Goal: Transaction & Acquisition: Book appointment/travel/reservation

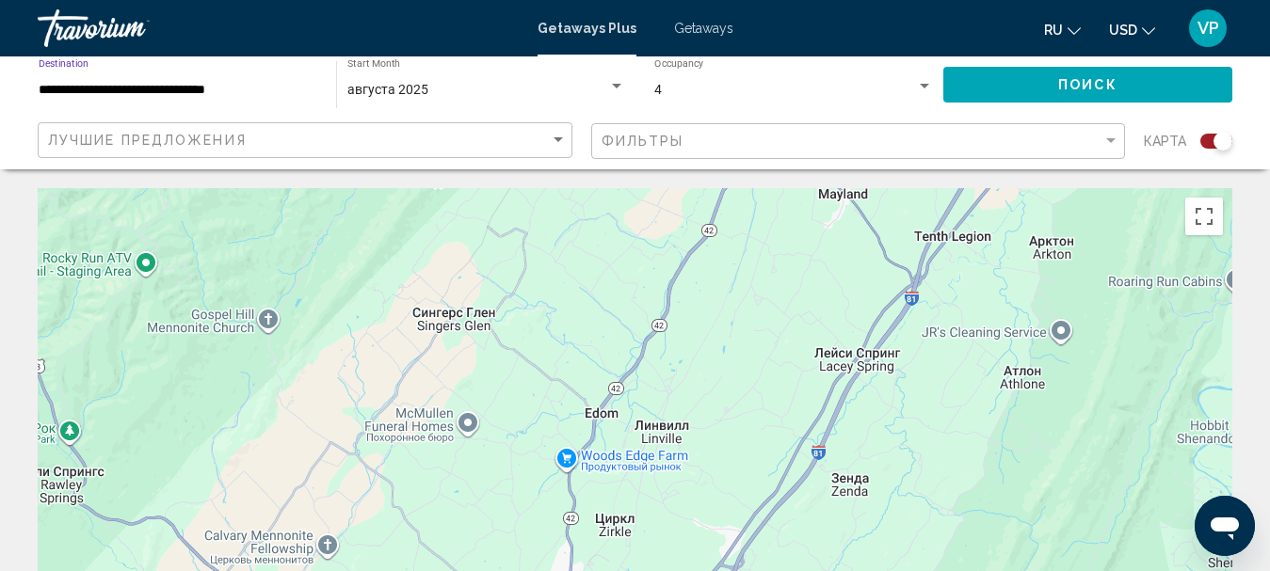
click at [275, 92] on input "**********" at bounding box center [178, 90] width 279 height 15
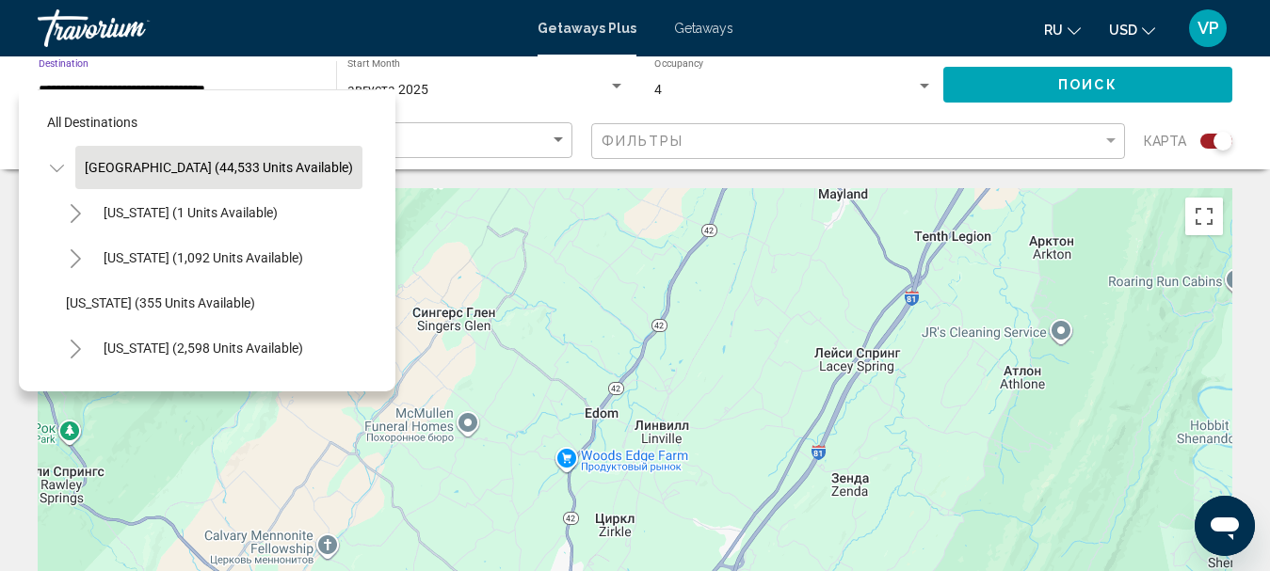
click at [212, 172] on span "[GEOGRAPHIC_DATA] (44,533 units available)" at bounding box center [219, 167] width 268 height 15
type input "**********"
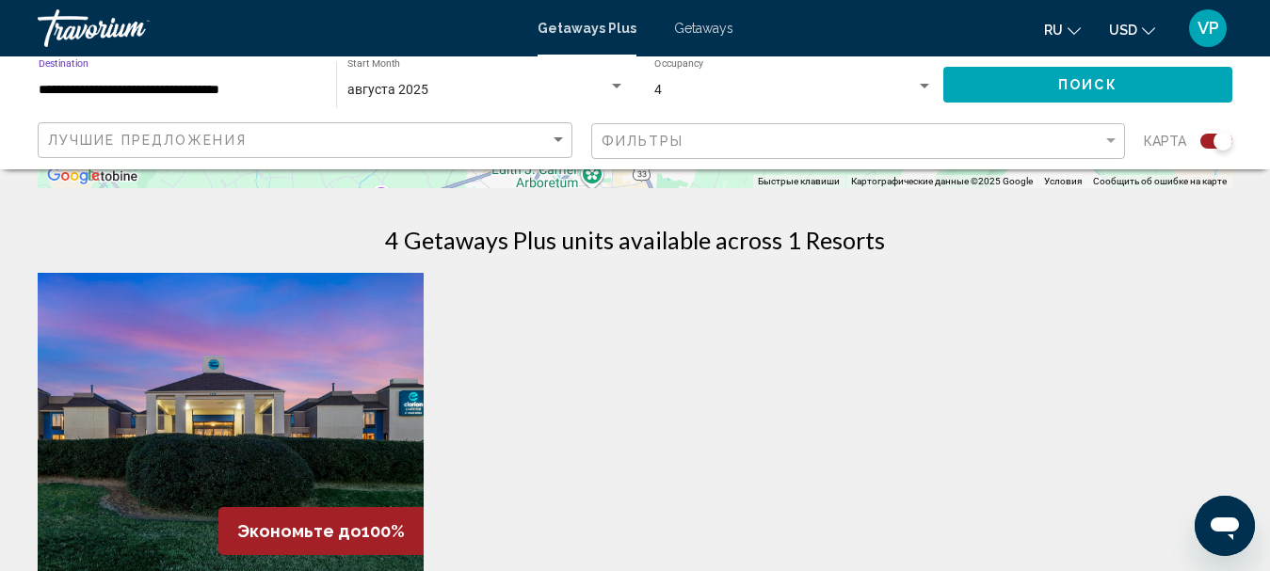
scroll to position [188, 0]
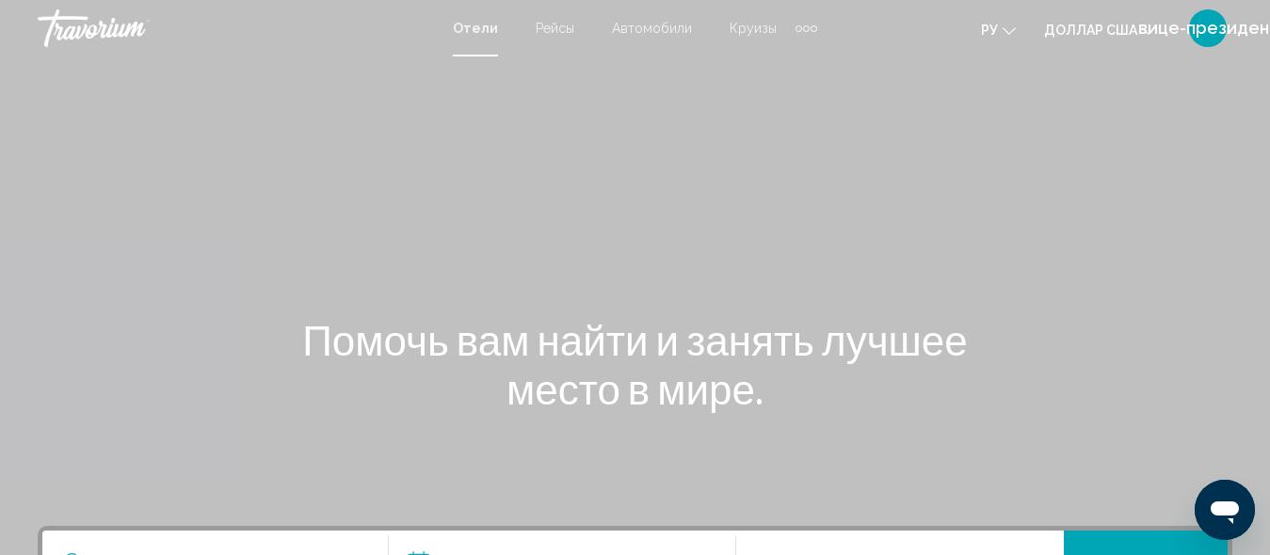
click at [802, 24] on div "Дополнительные элементы навигации" at bounding box center [806, 28] width 22 height 28
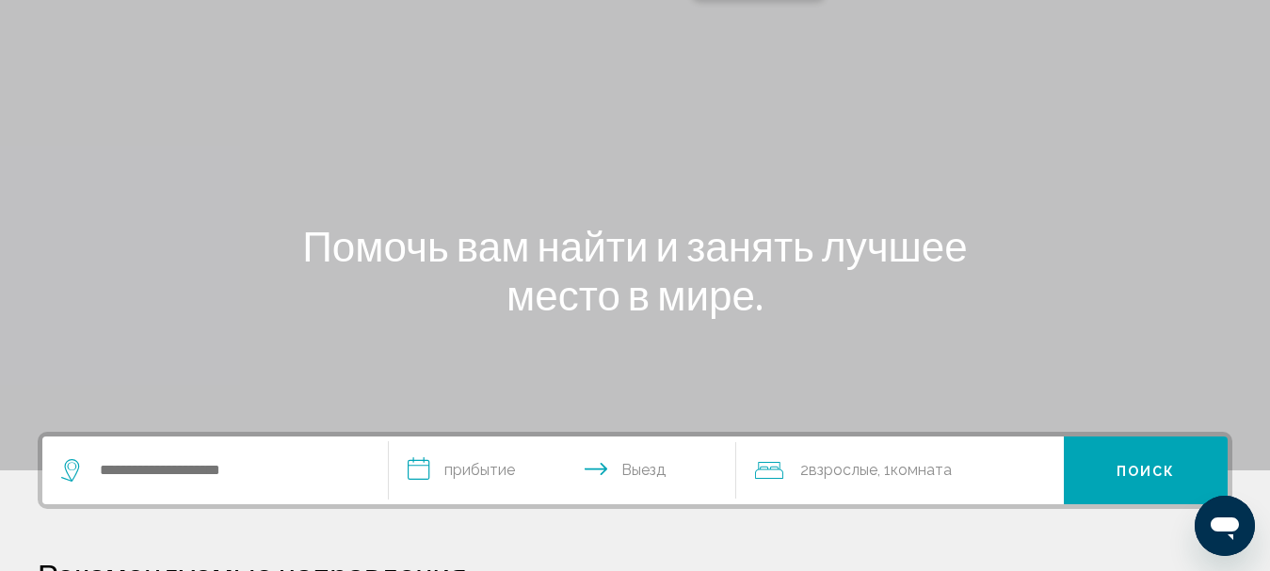
scroll to position [188, 0]
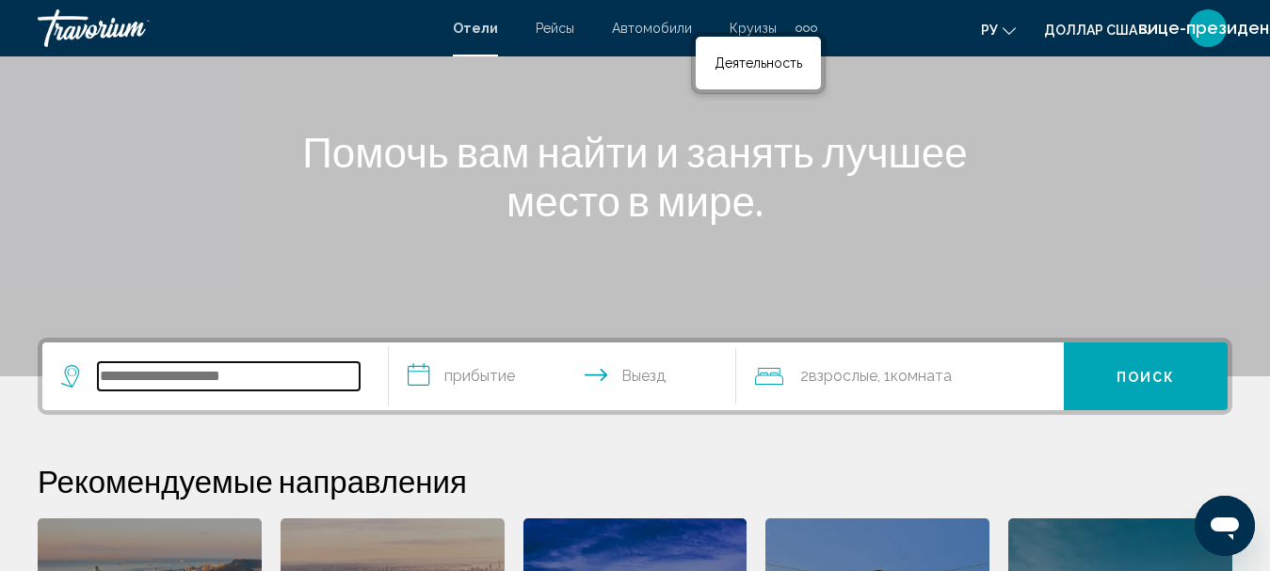
click at [160, 389] on input "Виджет поиска" at bounding box center [229, 376] width 262 height 28
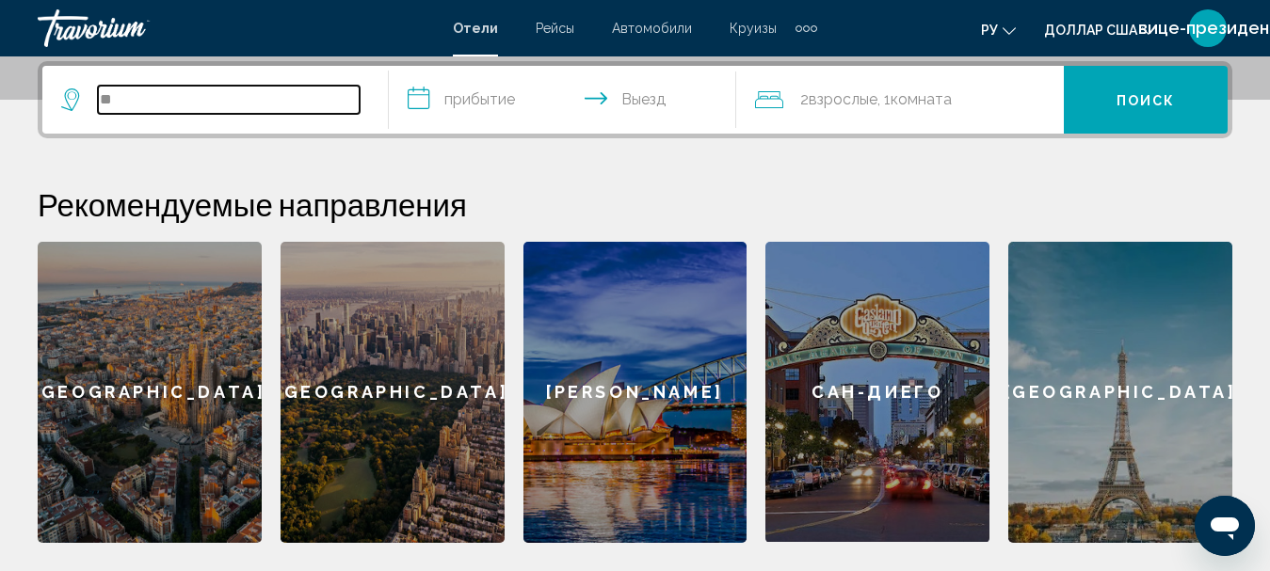
type input "**"
click at [425, 96] on input "**********" at bounding box center [566, 102] width 354 height 73
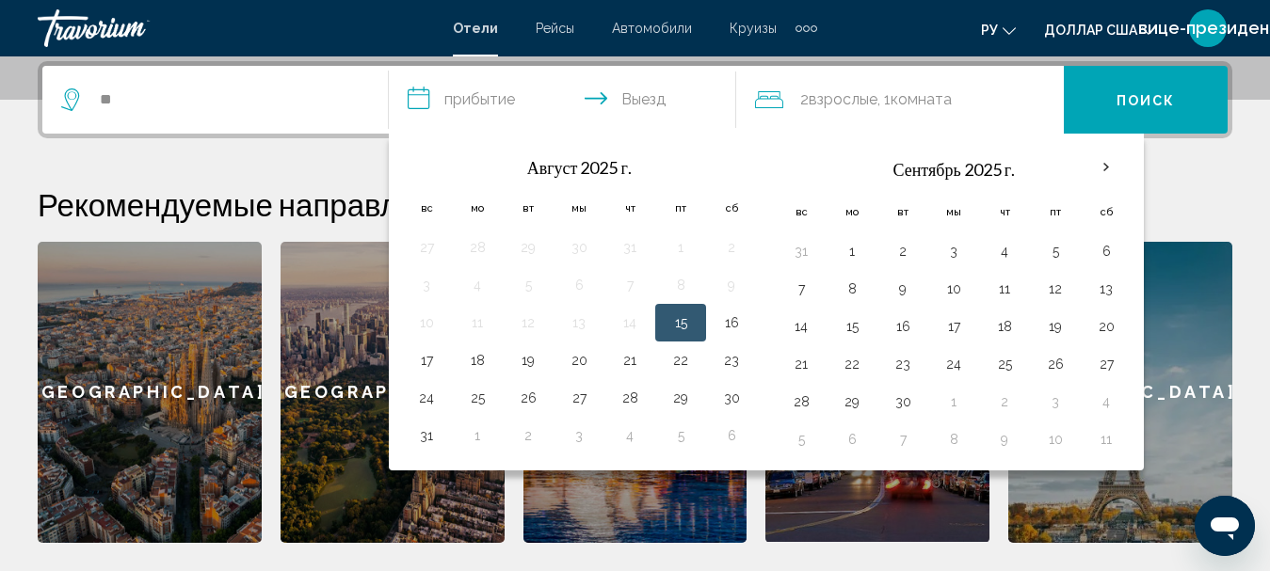
click at [695, 315] on button "15" at bounding box center [680, 323] width 30 height 26
click at [659, 92] on input "**********" at bounding box center [566, 102] width 354 height 73
click at [478, 363] on button "18" at bounding box center [477, 360] width 30 height 26
type input "**********"
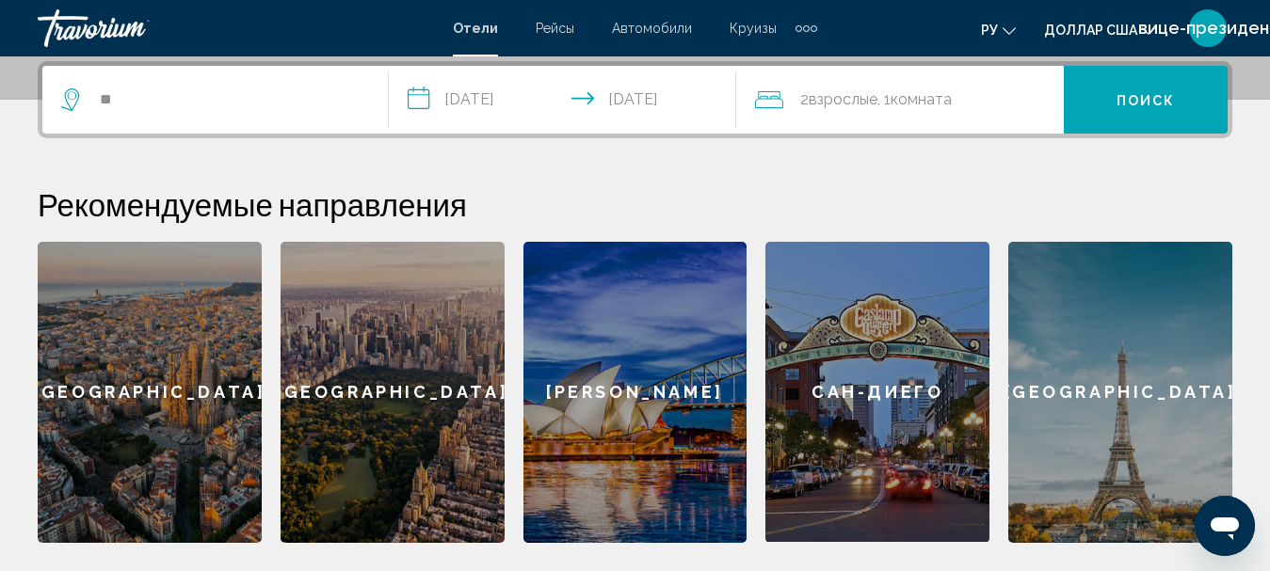
click at [866, 102] on font "Взрослые" at bounding box center [843, 99] width 69 height 18
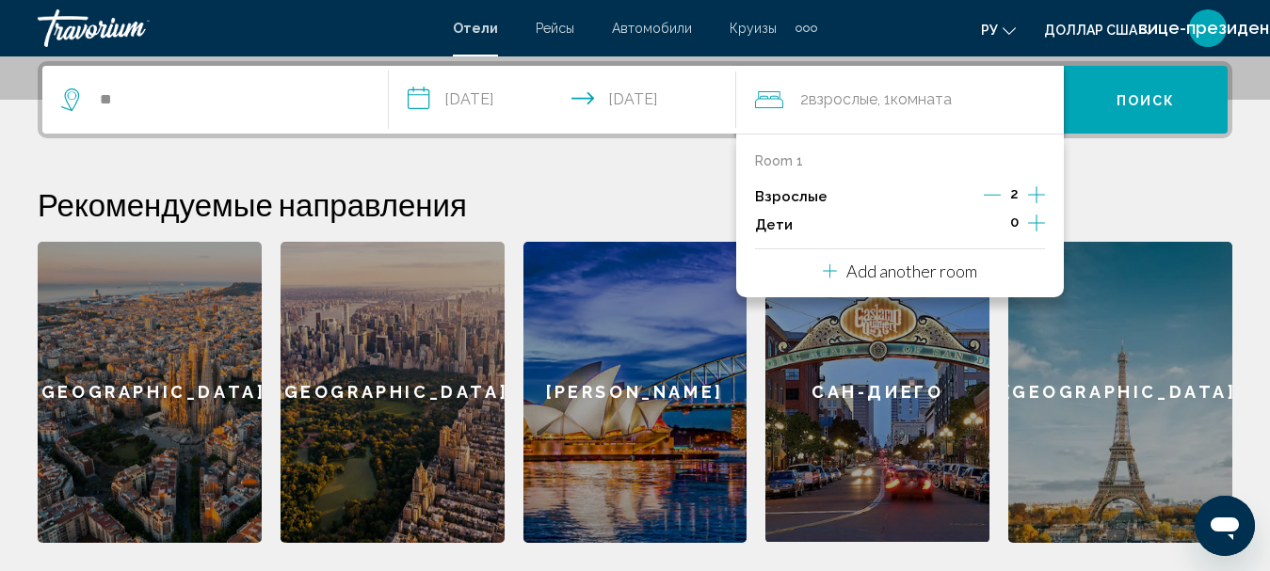
click at [1034, 221] on icon "Increment children" at bounding box center [1036, 223] width 17 height 23
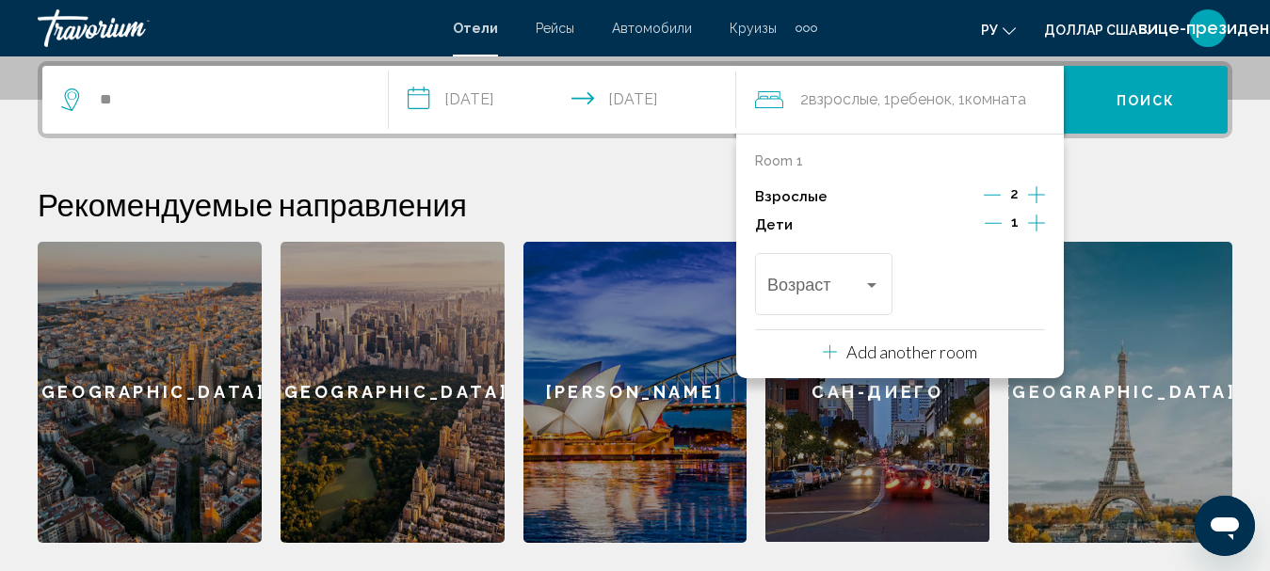
click at [1032, 221] on icon "Increment children" at bounding box center [1036, 223] width 17 height 23
click at [879, 270] on div "Возраст" at bounding box center [823, 281] width 113 height 67
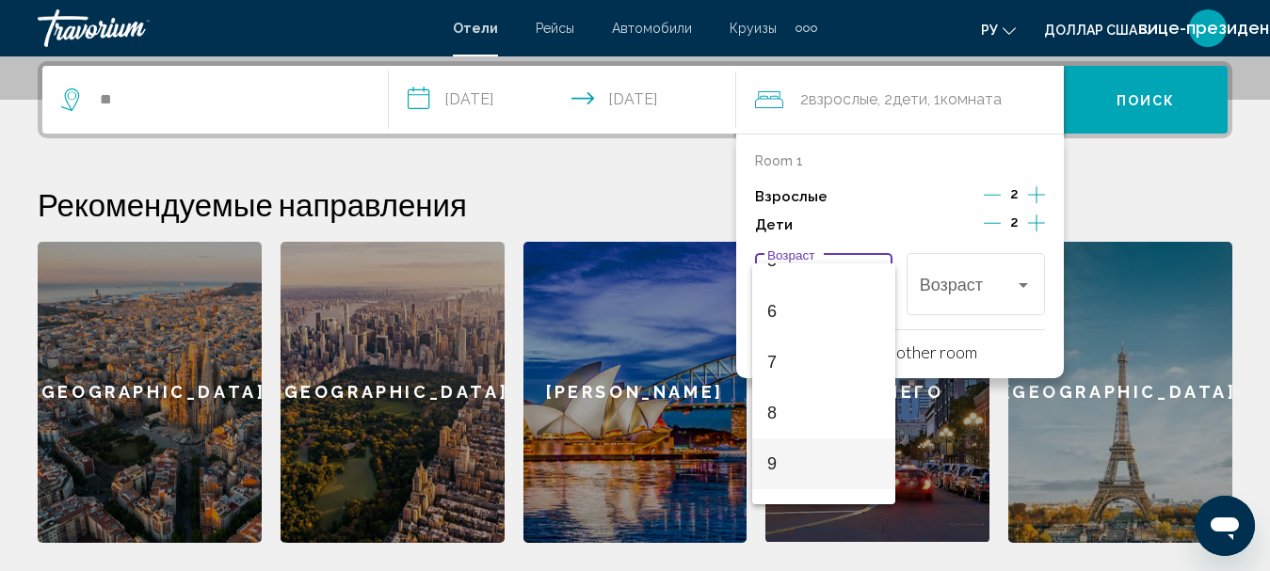
scroll to position [377, 0]
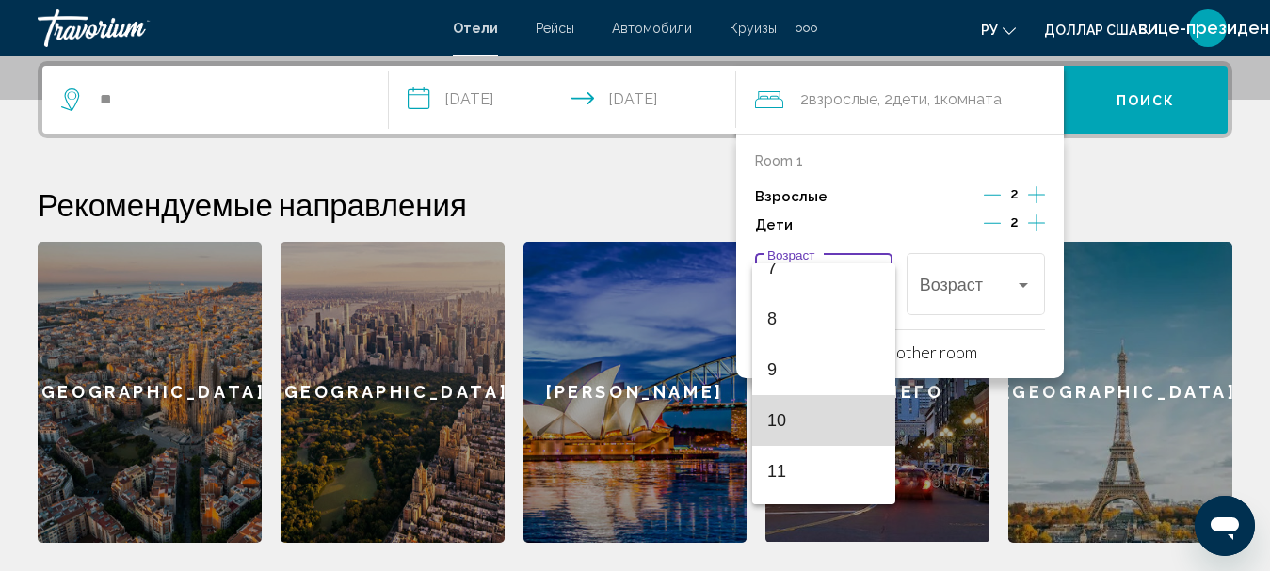
click at [825, 421] on span "10" at bounding box center [823, 420] width 113 height 51
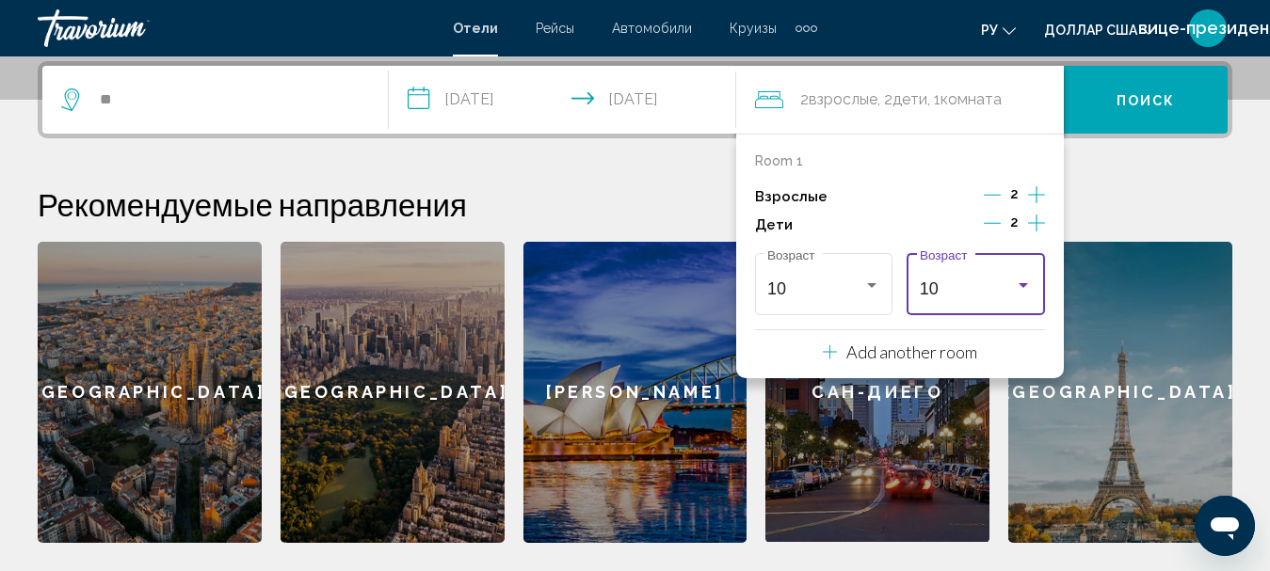
click at [951, 287] on div "10" at bounding box center [968, 289] width 96 height 19
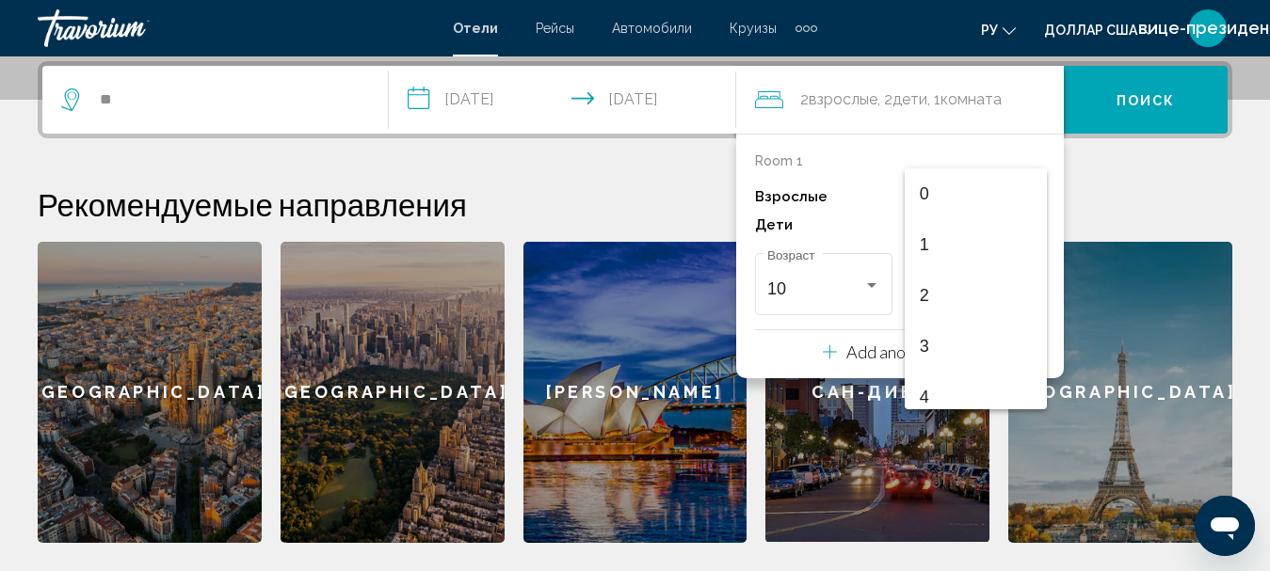
scroll to position [413, 0]
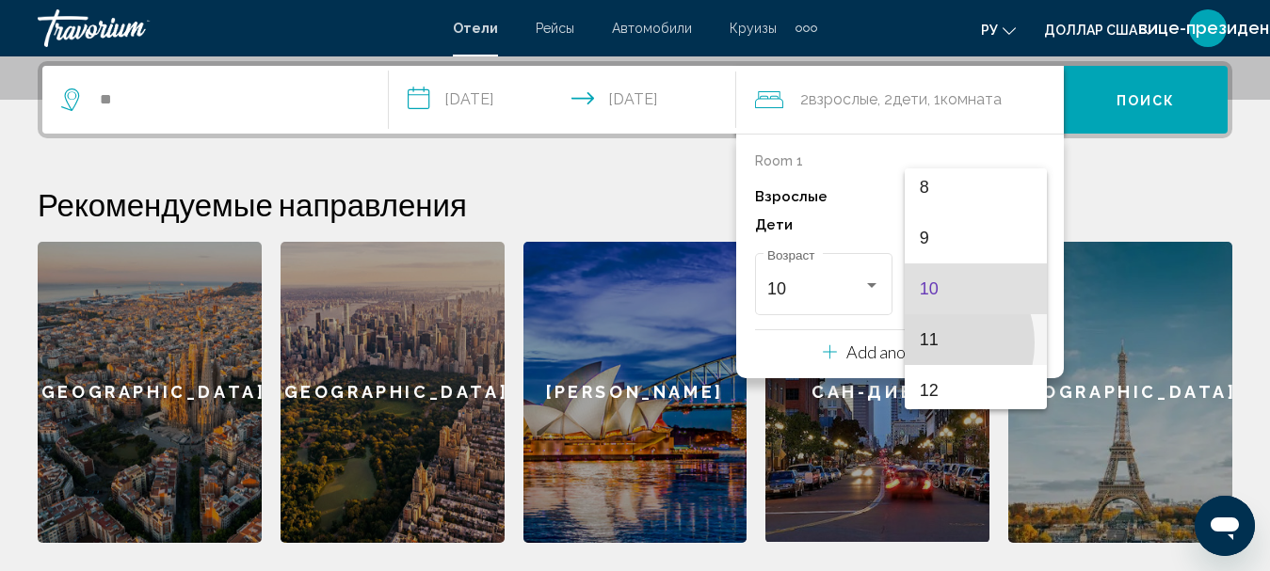
click at [931, 343] on font "11" at bounding box center [929, 339] width 19 height 19
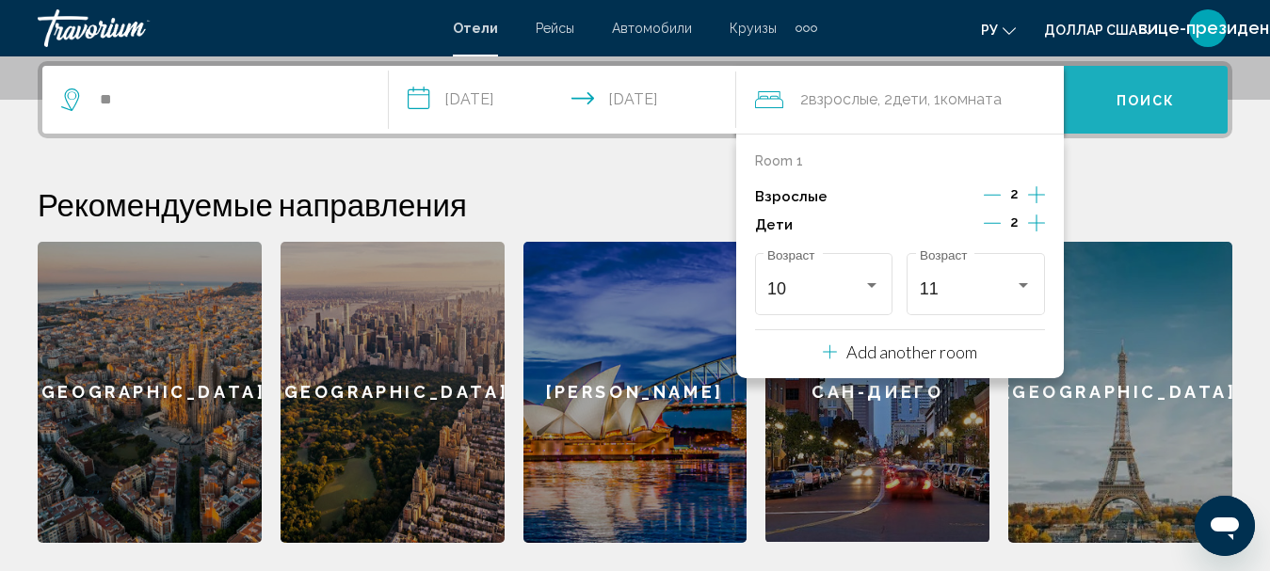
click at [1132, 91] on span "Поиск" at bounding box center [1145, 98] width 59 height 15
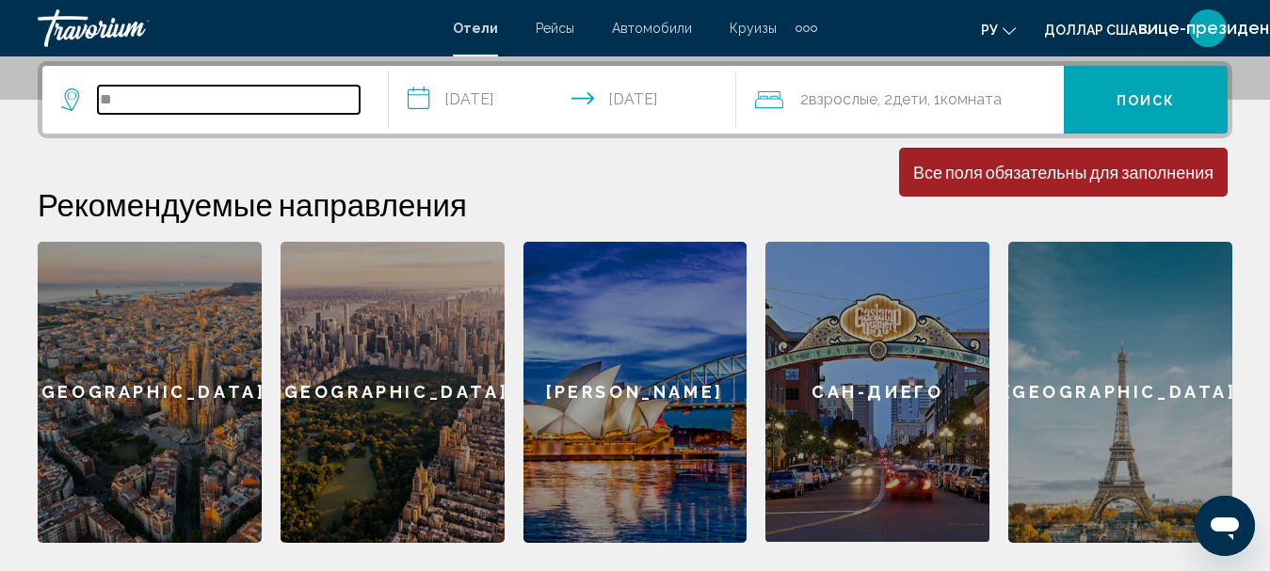
click at [159, 93] on input "**" at bounding box center [229, 100] width 262 height 28
type input "*"
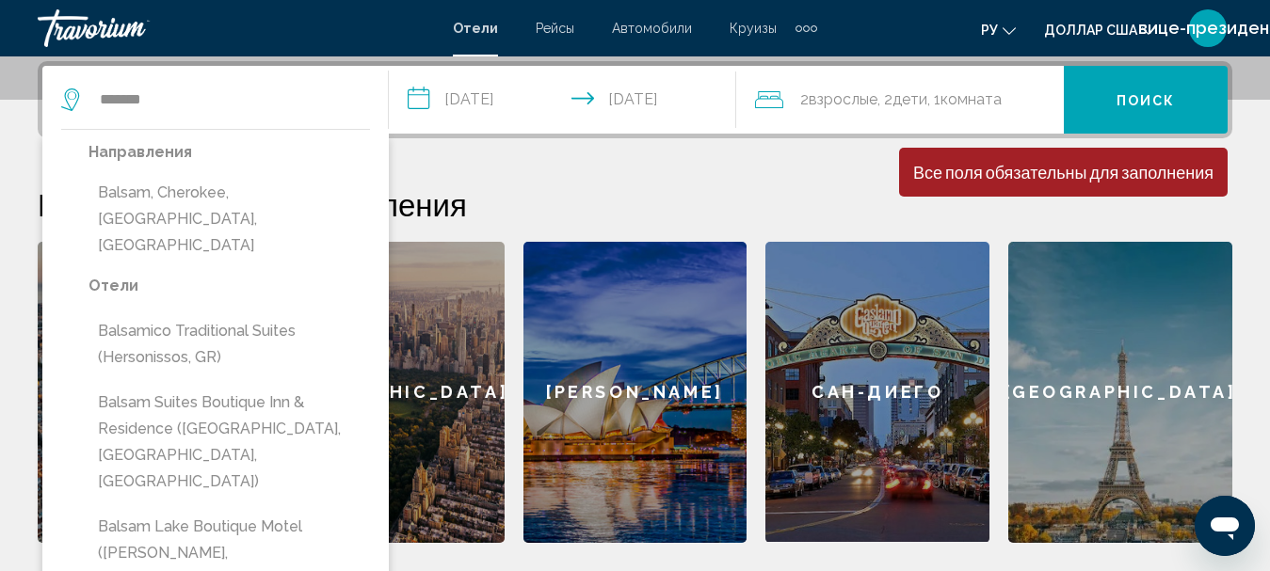
click at [247, 195] on button "Balsam, Cherokee, NC, United States" at bounding box center [228, 219] width 281 height 88
type input "**********"
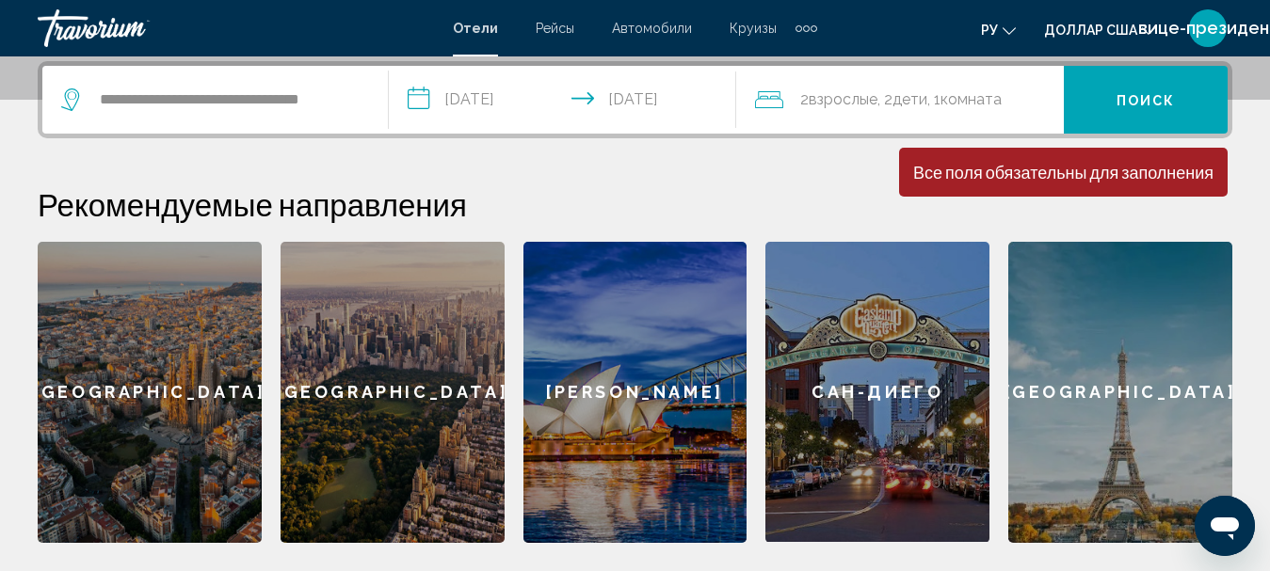
click at [1140, 100] on font "Поиск" at bounding box center [1145, 100] width 59 height 15
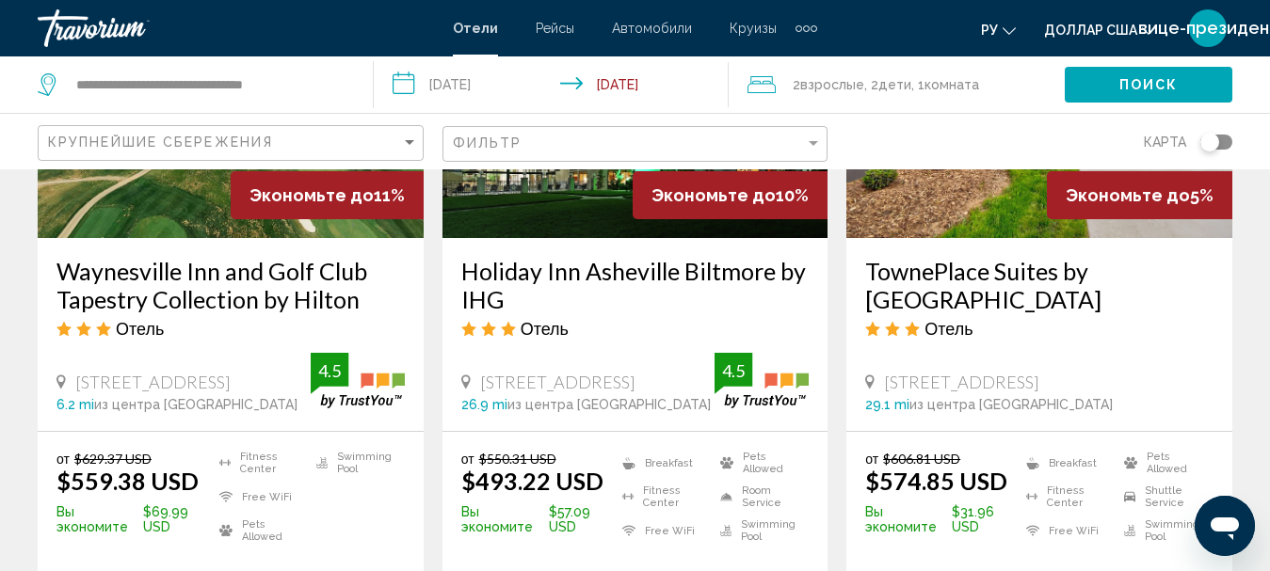
scroll to position [659, 0]
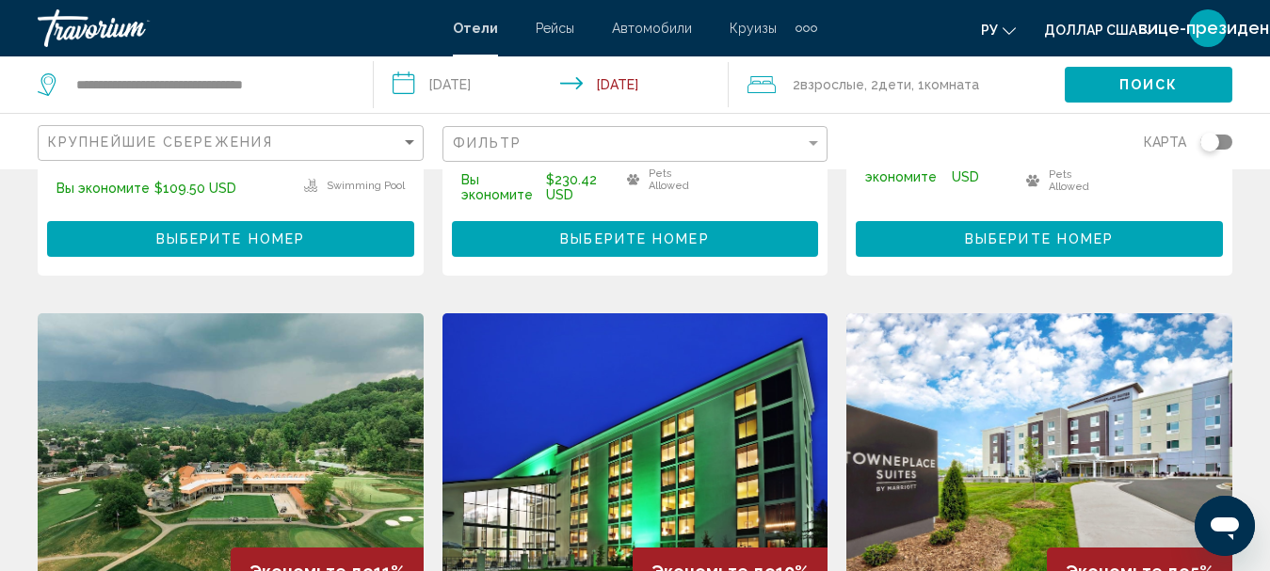
click at [595, 152] on div "Фильтр" at bounding box center [638, 144] width 370 height 35
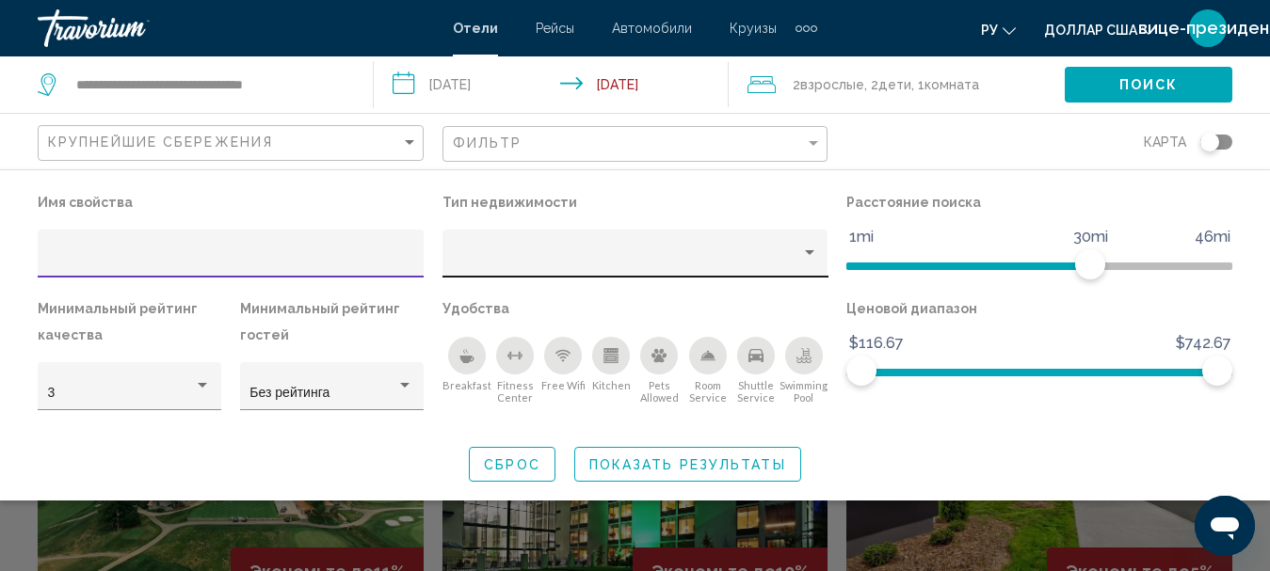
click at [720, 259] on div "Property type" at bounding box center [626, 260] width 349 height 15
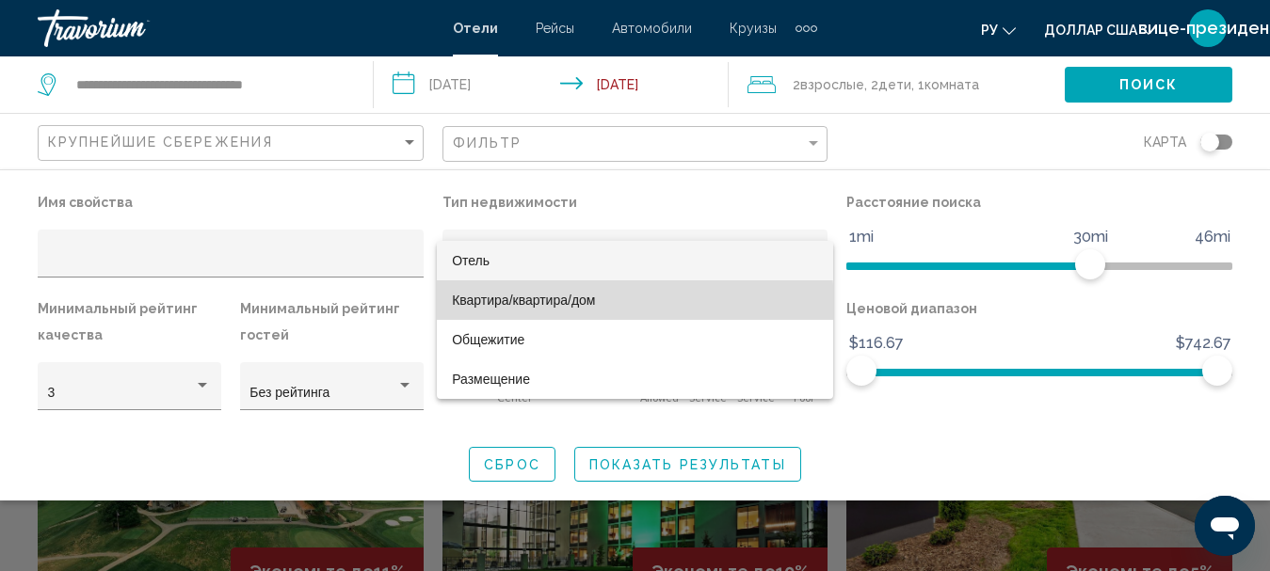
click at [573, 307] on font "Квартира/квартира/дом" at bounding box center [523, 300] width 143 height 15
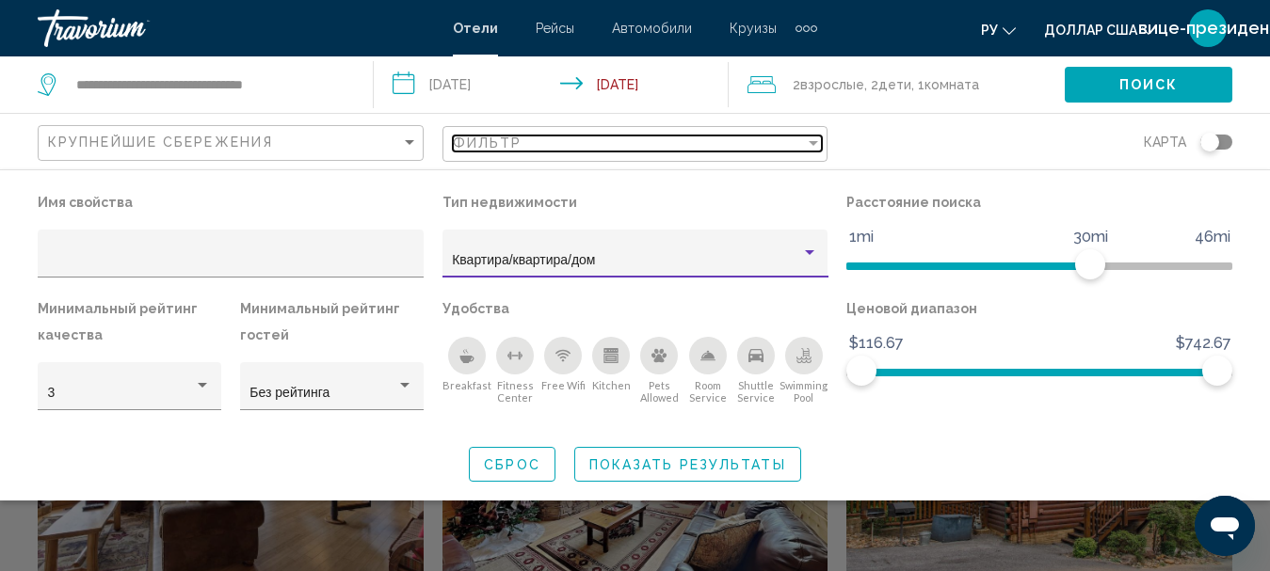
click at [621, 141] on div "Фильтр" at bounding box center [629, 143] width 353 height 15
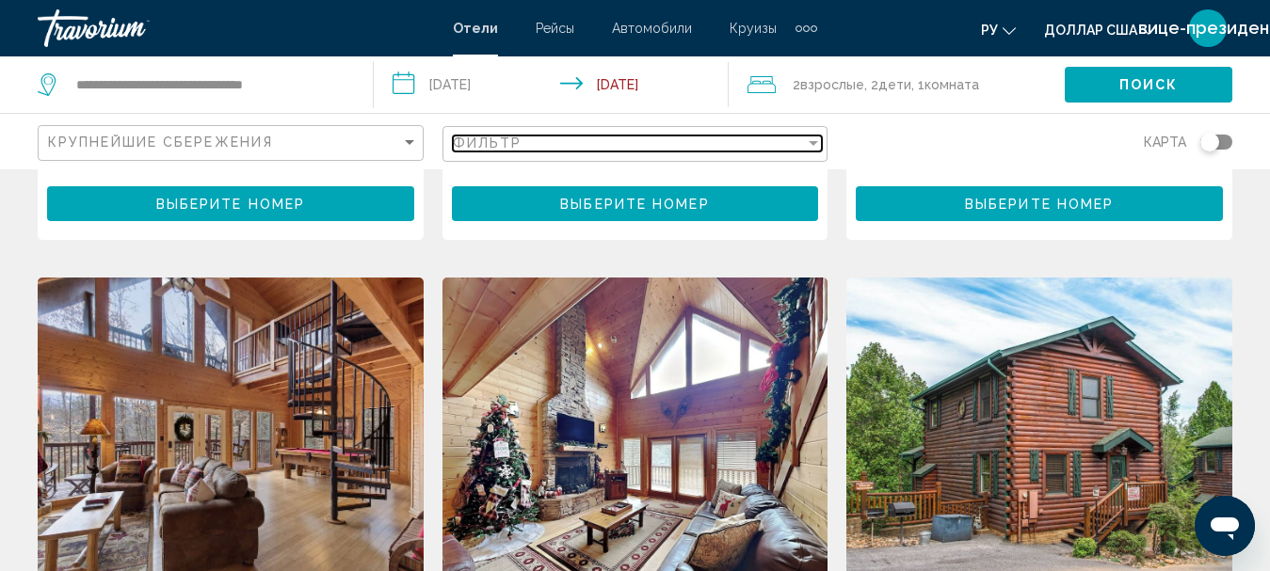
click at [624, 138] on div "Фильтр" at bounding box center [629, 143] width 353 height 15
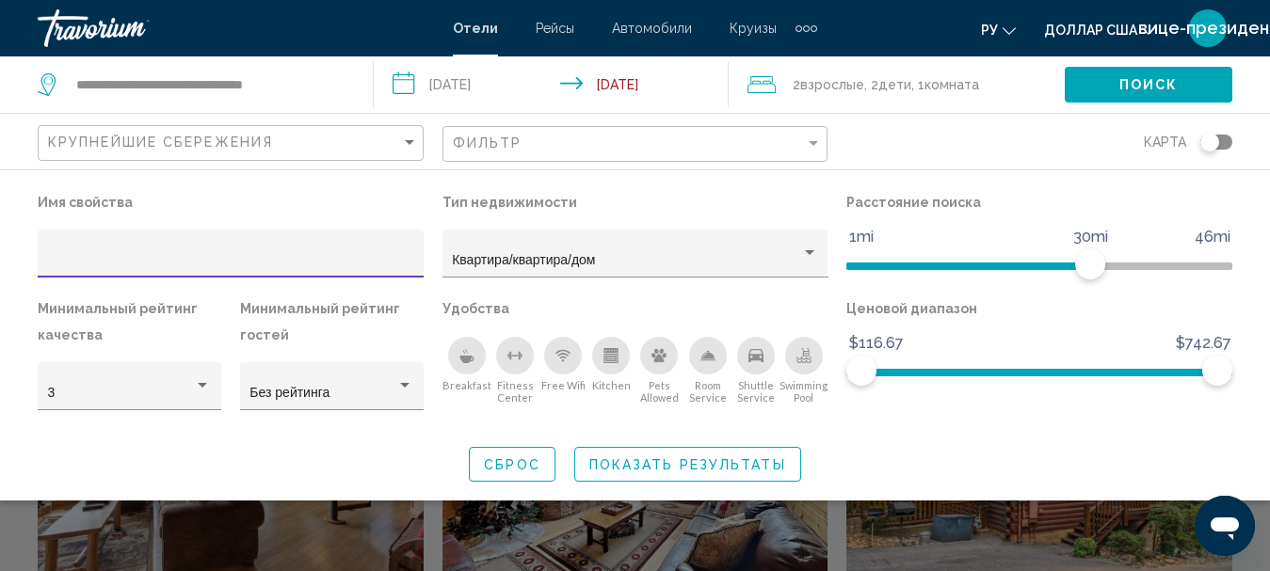
click at [723, 457] on span "Показать результаты" at bounding box center [687, 464] width 197 height 15
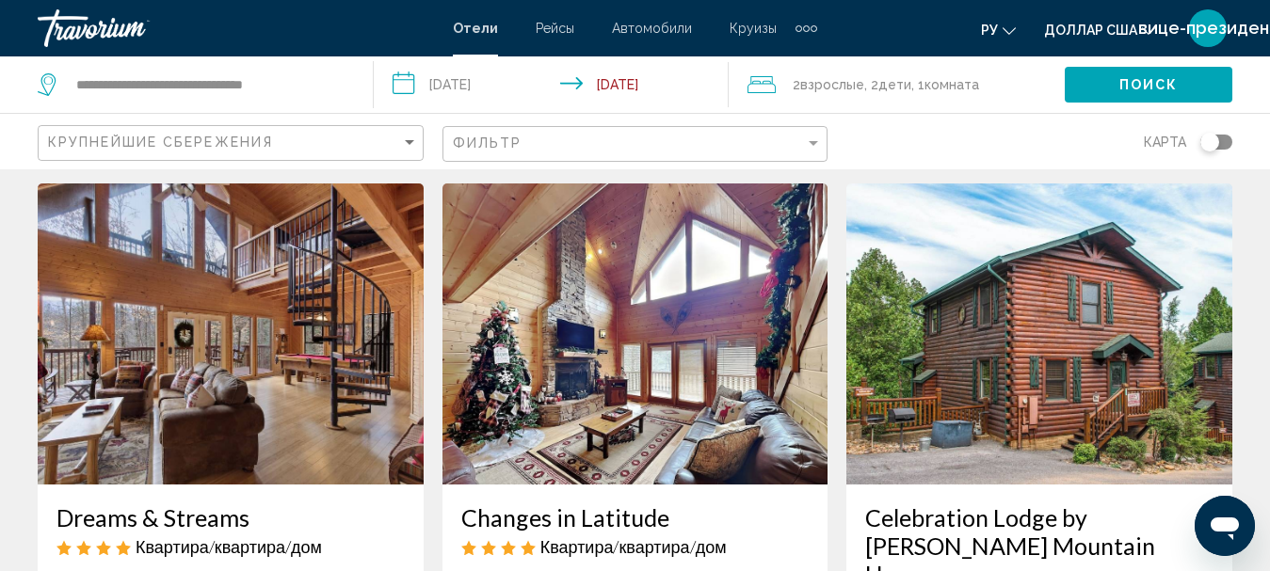
scroll to position [847, 0]
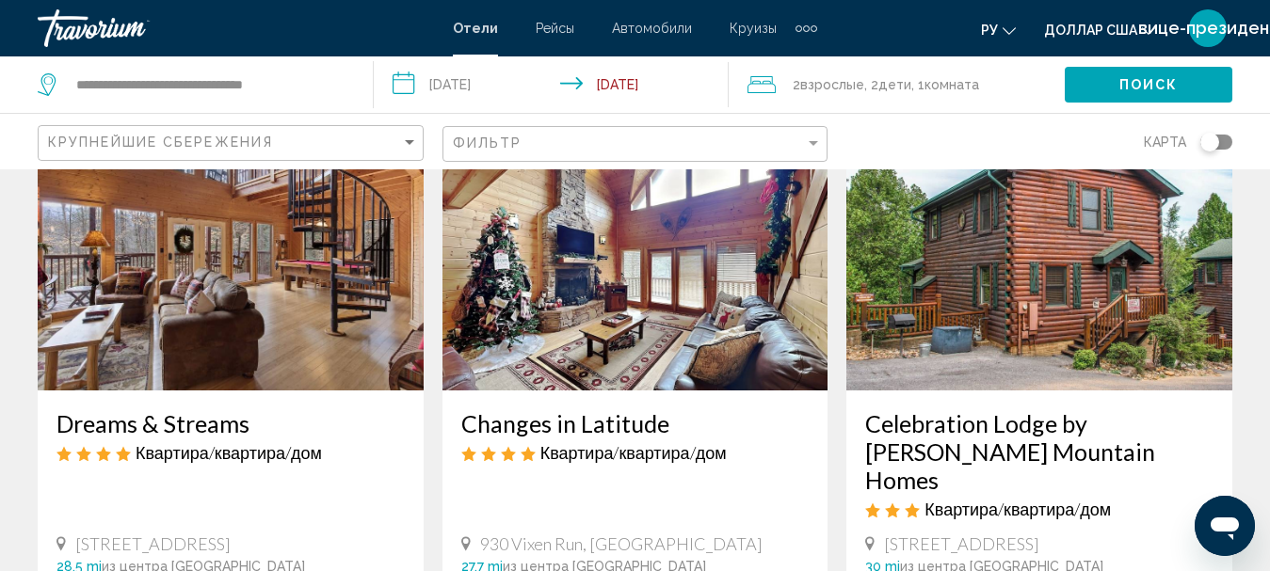
click at [1220, 140] on div "Toggle map" at bounding box center [1216, 142] width 32 height 15
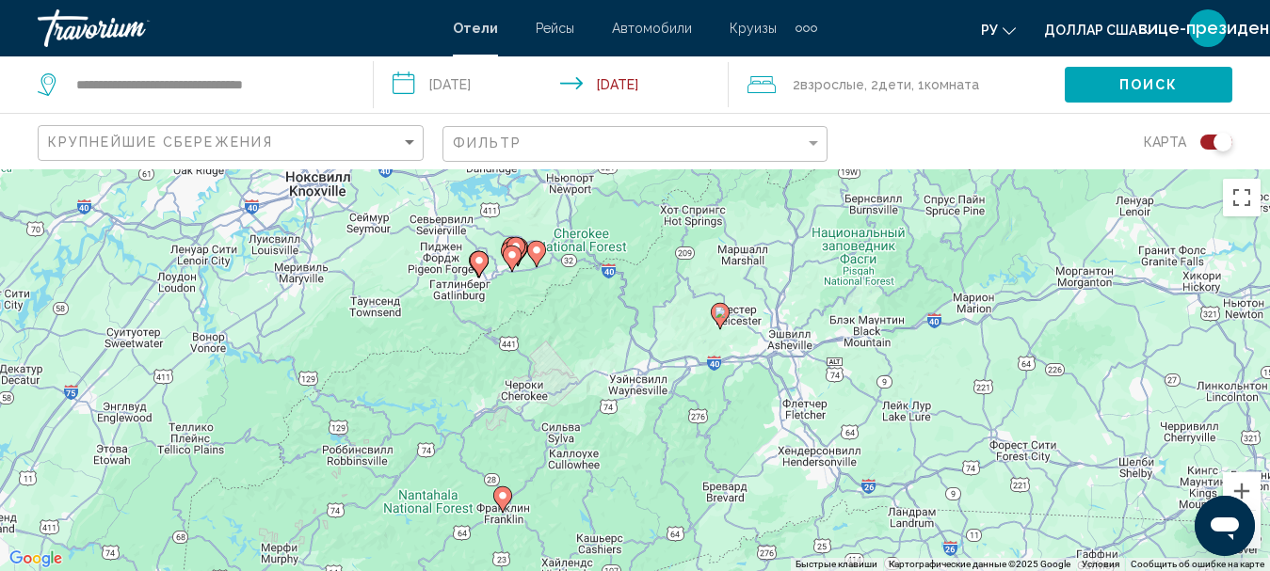
drag, startPoint x: 906, startPoint y: 285, endPoint x: 805, endPoint y: 329, distance: 110.0
click at [805, 329] on div "Чтобы активировать перетаскивание с помощью клавиатуры, нажмите Alt + Ввод. Пос…" at bounding box center [635, 370] width 1270 height 402
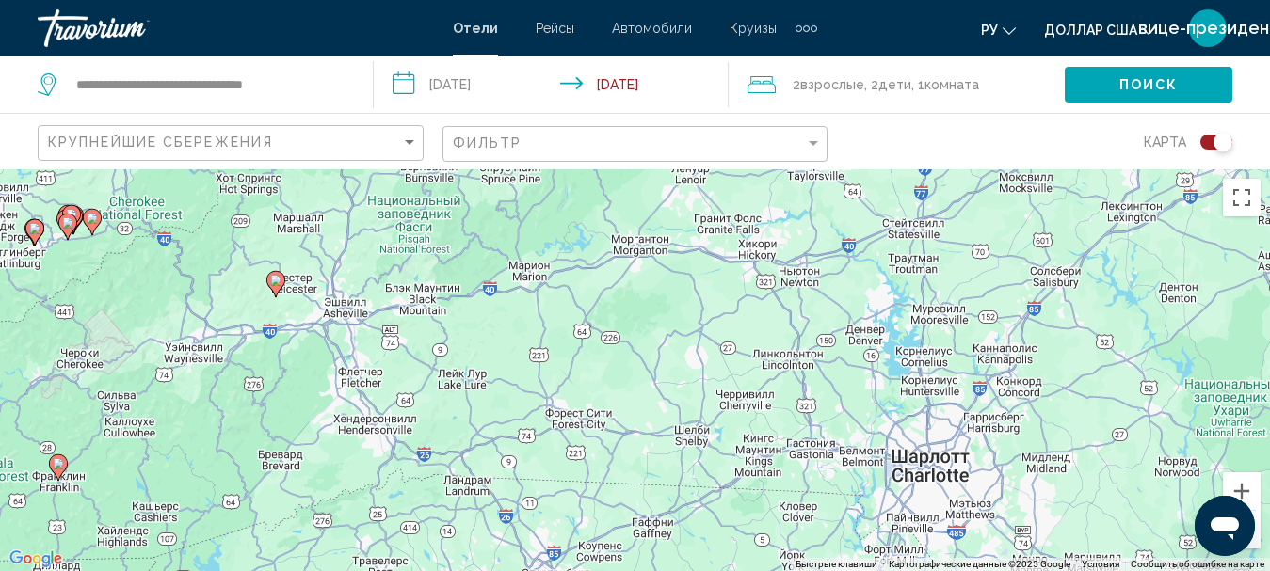
drag, startPoint x: 898, startPoint y: 343, endPoint x: 556, endPoint y: 295, distance: 345.0
click at [556, 295] on div "Чтобы активировать перетаскивание с помощью клавиатуры, нажмите Alt + Ввод. Пос…" at bounding box center [635, 370] width 1270 height 402
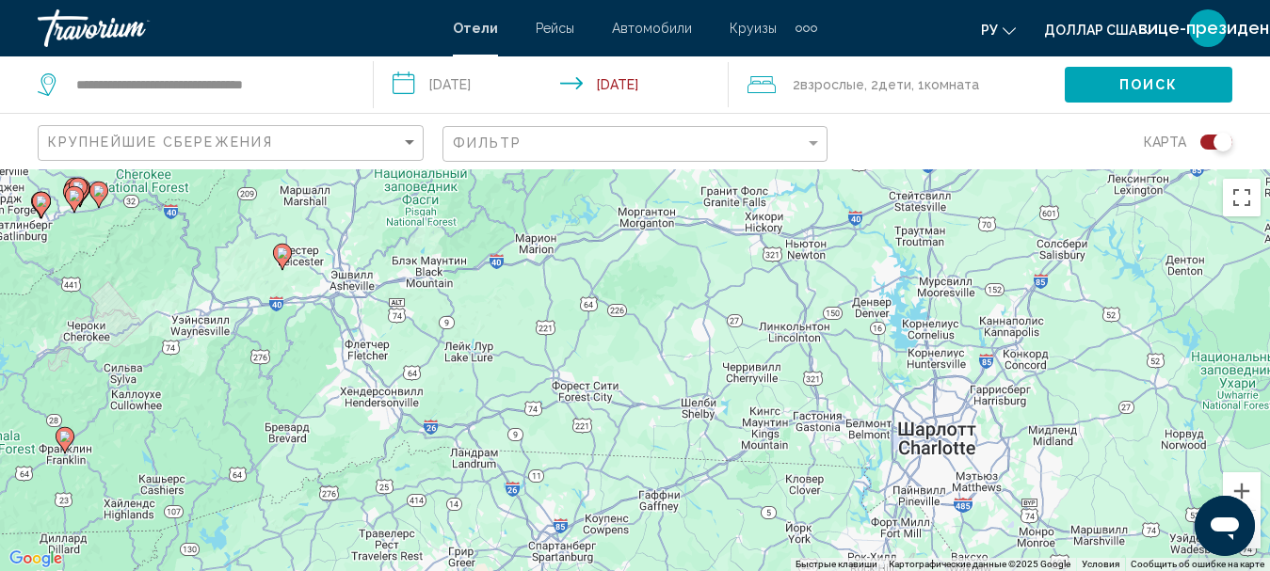
drag, startPoint x: 504, startPoint y: 360, endPoint x: 750, endPoint y: 299, distance: 253.9
click at [745, 300] on div "Чтобы активировать перетаскивание с помощью клавиатуры, нажмите Alt + Ввод. Пос…" at bounding box center [635, 370] width 1270 height 402
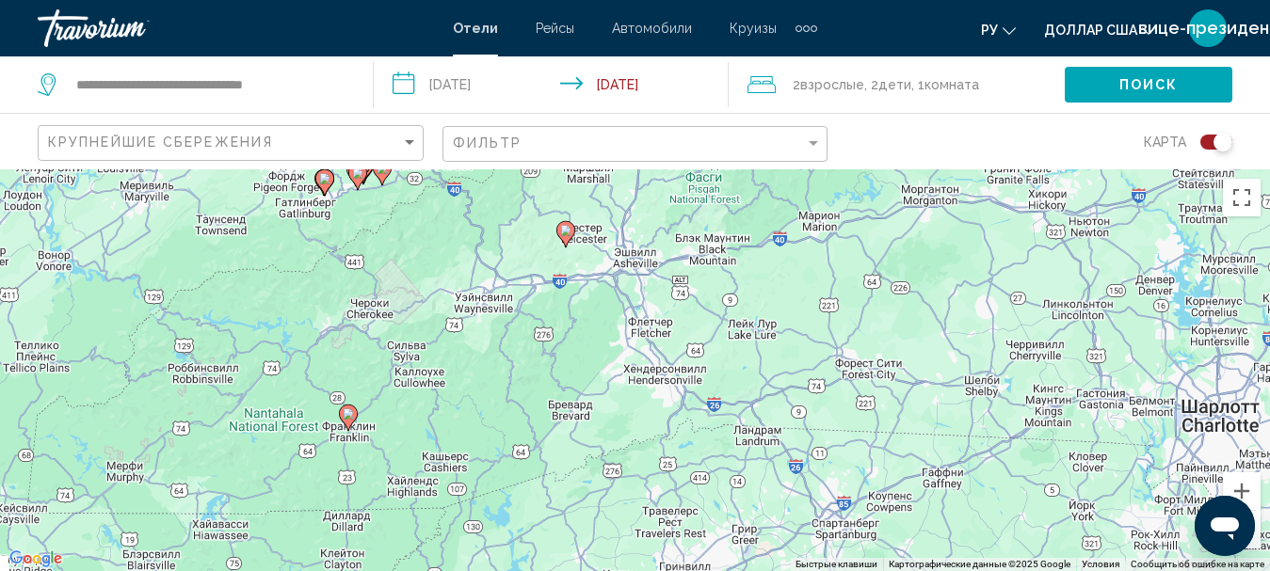
drag, startPoint x: 542, startPoint y: 342, endPoint x: 671, endPoint y: 342, distance: 129.0
click at [673, 338] on div "Чтобы активировать перетаскивание с помощью клавиатуры, нажмите Alt + Ввод. Пос…" at bounding box center [635, 370] width 1270 height 402
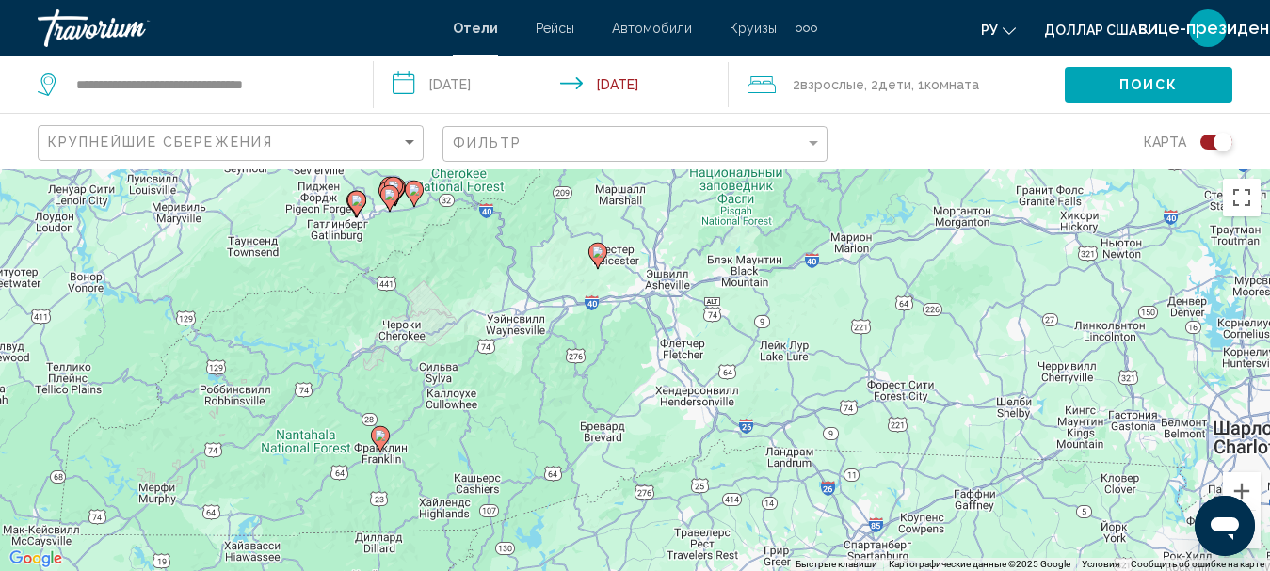
drag, startPoint x: 613, startPoint y: 279, endPoint x: 622, endPoint y: 378, distance: 100.2
click at [622, 378] on div "Чтобы активировать перетаскивание с помощью клавиатуры, нажмите Alt + Ввод. Пос…" at bounding box center [635, 370] width 1270 height 402
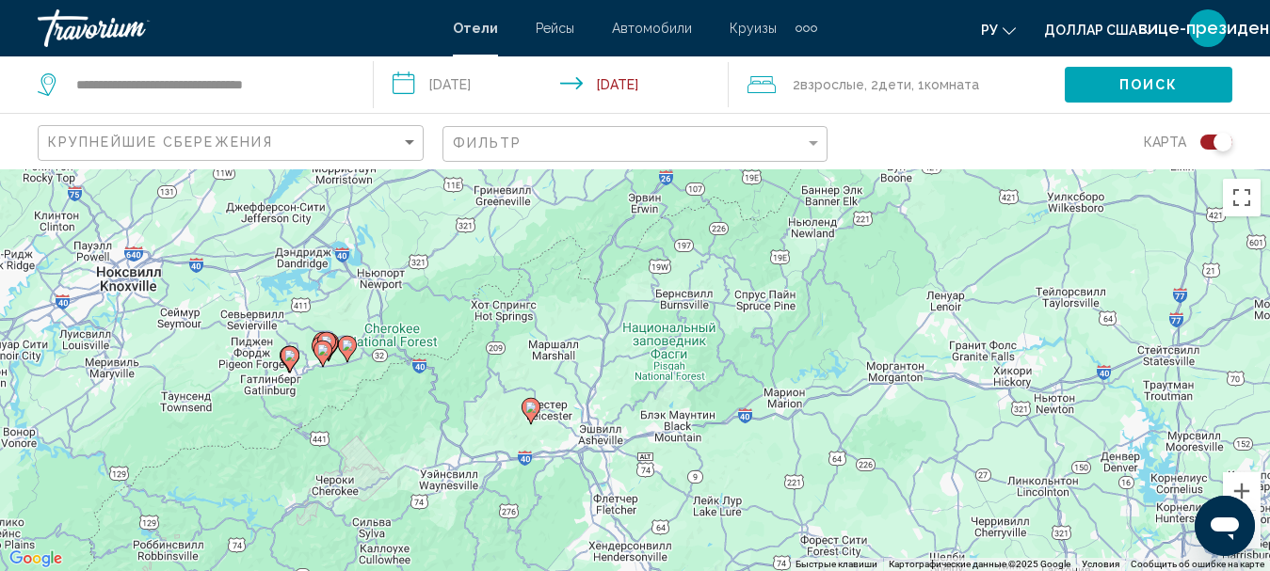
drag, startPoint x: 608, startPoint y: 346, endPoint x: 553, endPoint y: 401, distance: 77.2
click at [553, 401] on div "Чтобы активировать перетаскивание с помощью клавиатуры, нажмите Alt + Ввод. Пос…" at bounding box center [635, 370] width 1270 height 402
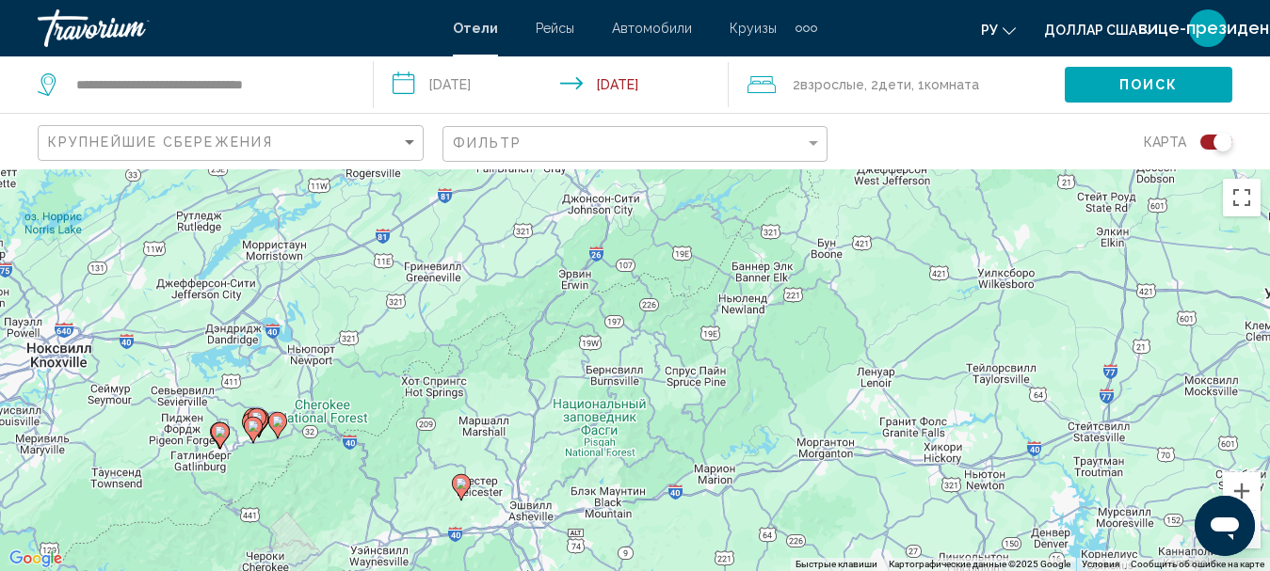
drag, startPoint x: 569, startPoint y: 378, endPoint x: 497, endPoint y: 458, distance: 108.0
click at [497, 458] on div "Чтобы активировать перетаскивание с помощью клавиатуры, нажмите Alt + Ввод. Пос…" at bounding box center [635, 370] width 1270 height 402
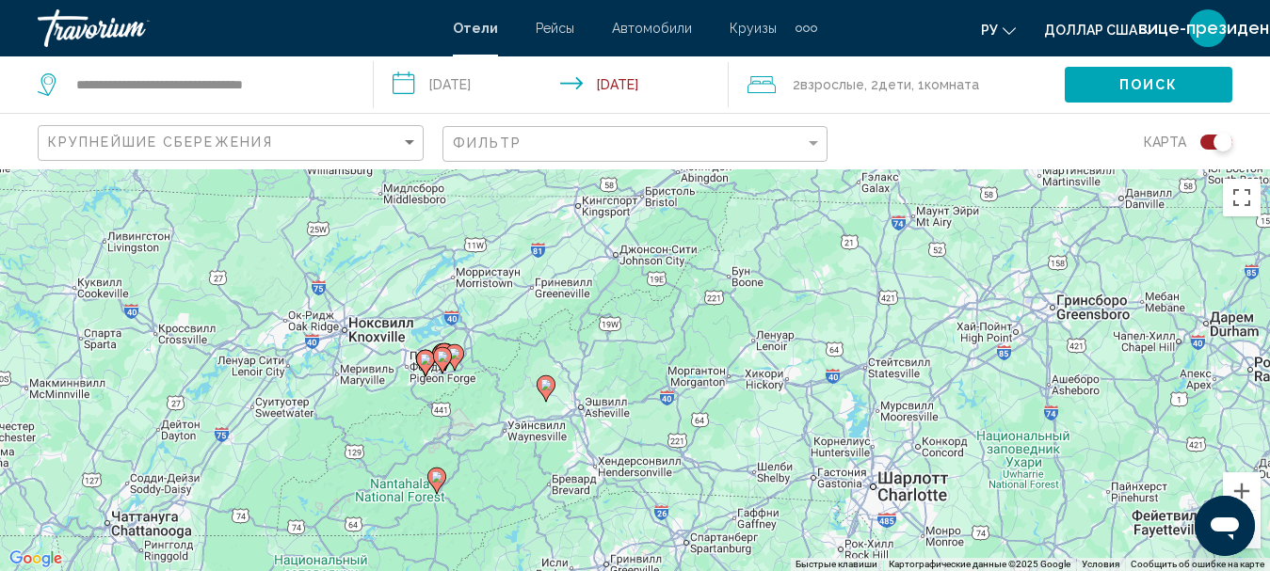
drag, startPoint x: 517, startPoint y: 451, endPoint x: 585, endPoint y: 380, distance: 98.5
click at [584, 378] on div "Чтобы активировать перетаскивание с помощью клавиатуры, нажмите Alt + Ввод. Пос…" at bounding box center [635, 370] width 1270 height 402
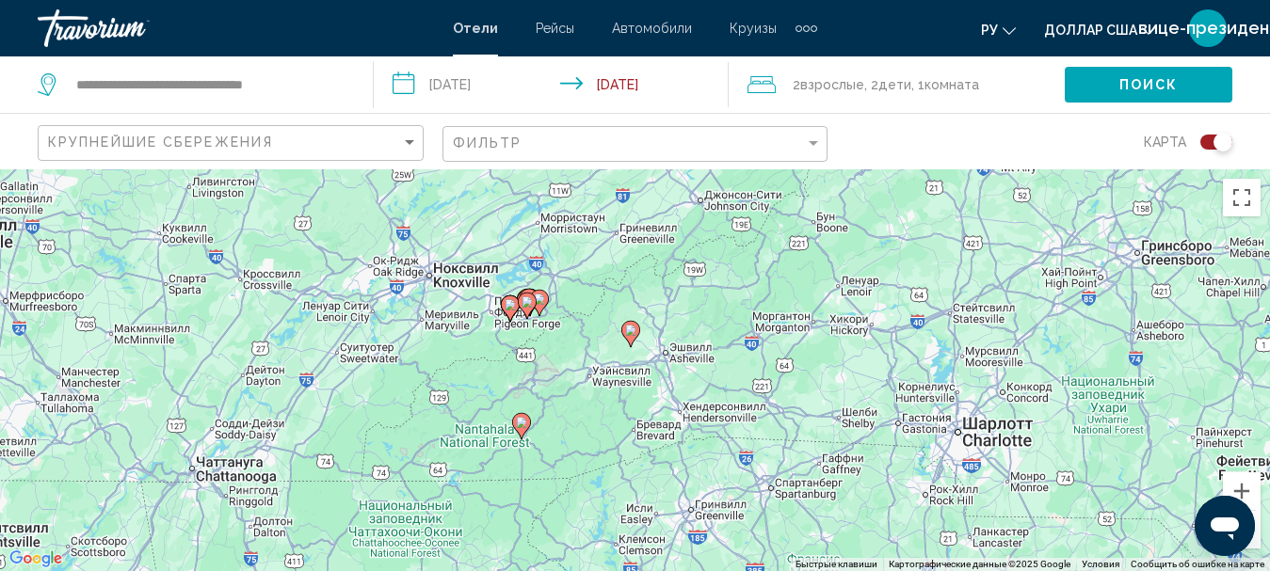
drag, startPoint x: 518, startPoint y: 458, endPoint x: 608, endPoint y: 399, distance: 108.1
click at [608, 398] on div "Чтобы активировать перетаскивание с помощью клавиатуры, нажмите Alt + Ввод. Пос…" at bounding box center [635, 370] width 1270 height 402
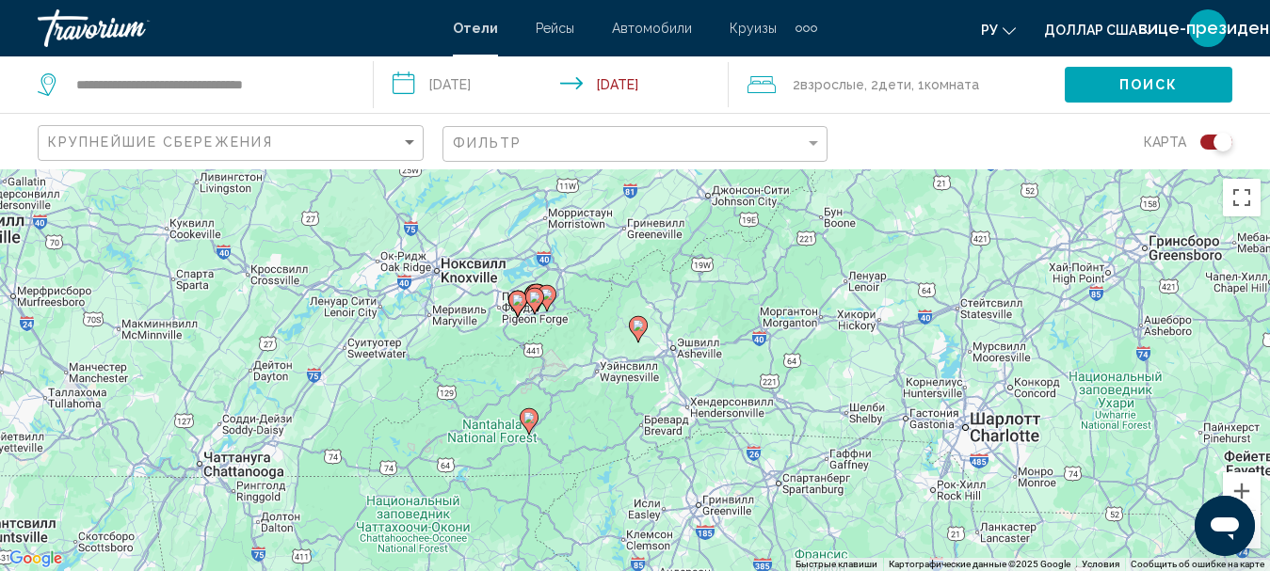
click at [532, 416] on image "Основное содержание" at bounding box center [528, 417] width 11 height 11
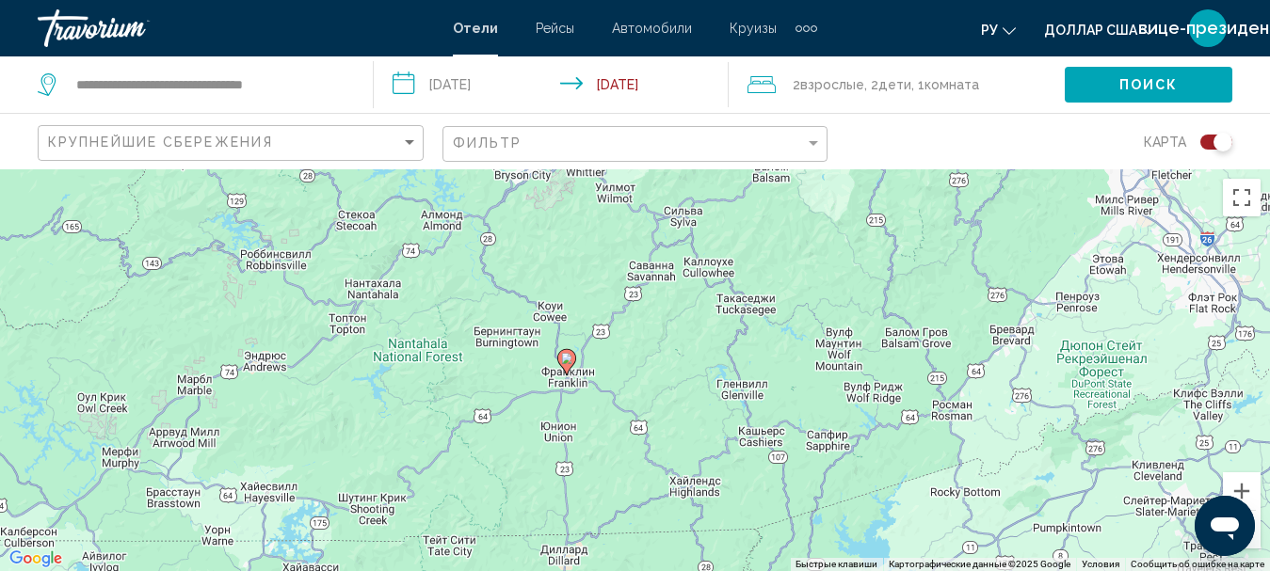
drag, startPoint x: 556, startPoint y: 489, endPoint x: 567, endPoint y: 425, distance: 64.8
click at [567, 425] on div "Чтобы активировать перетаскивание с помощью клавиатуры, нажмите Alt + Ввод. Пос…" at bounding box center [635, 370] width 1270 height 402
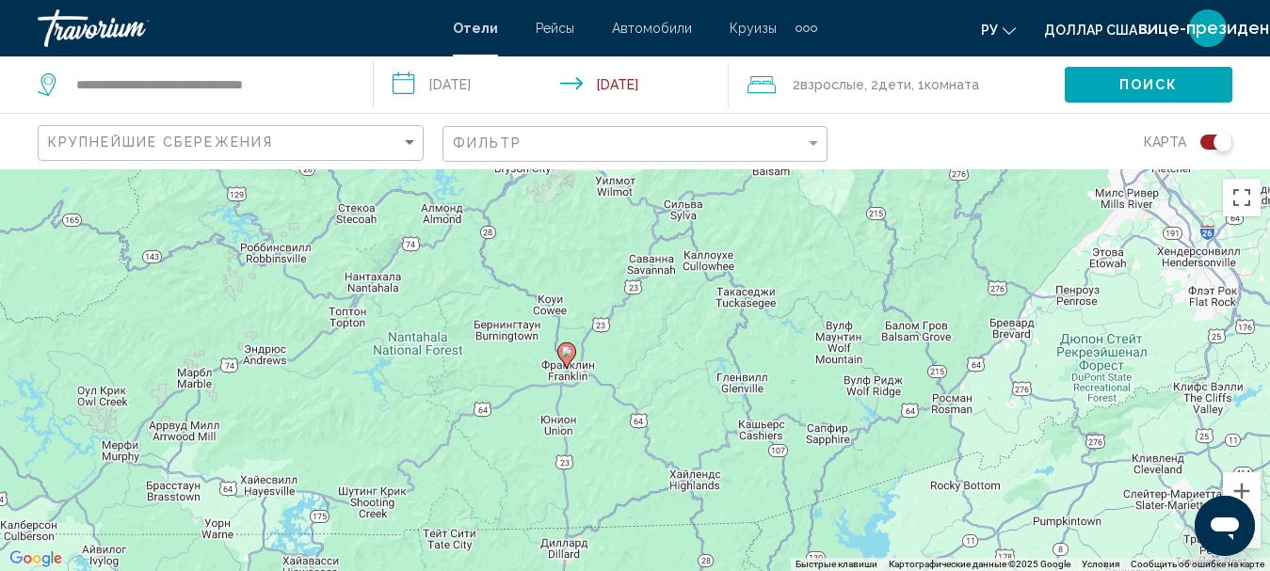
click at [564, 355] on image "Основное содержание" at bounding box center [566, 351] width 11 height 11
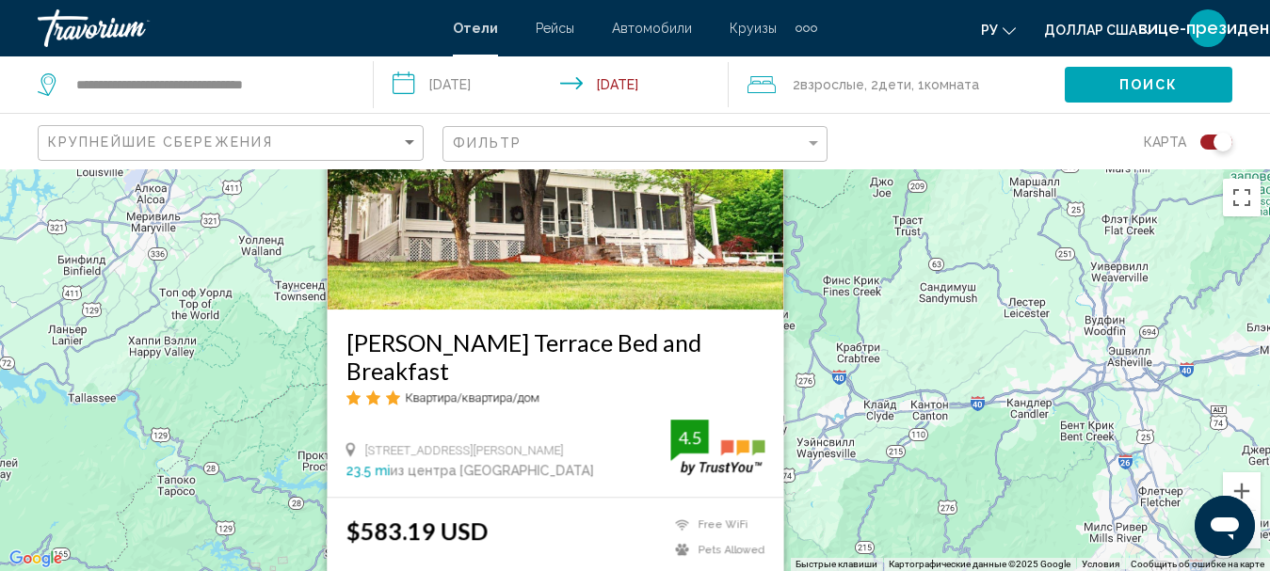
click at [1064, 148] on div "карта" at bounding box center [1039, 142] width 386 height 56
click at [622, 258] on img "Основное содержание" at bounding box center [555, 158] width 457 height 301
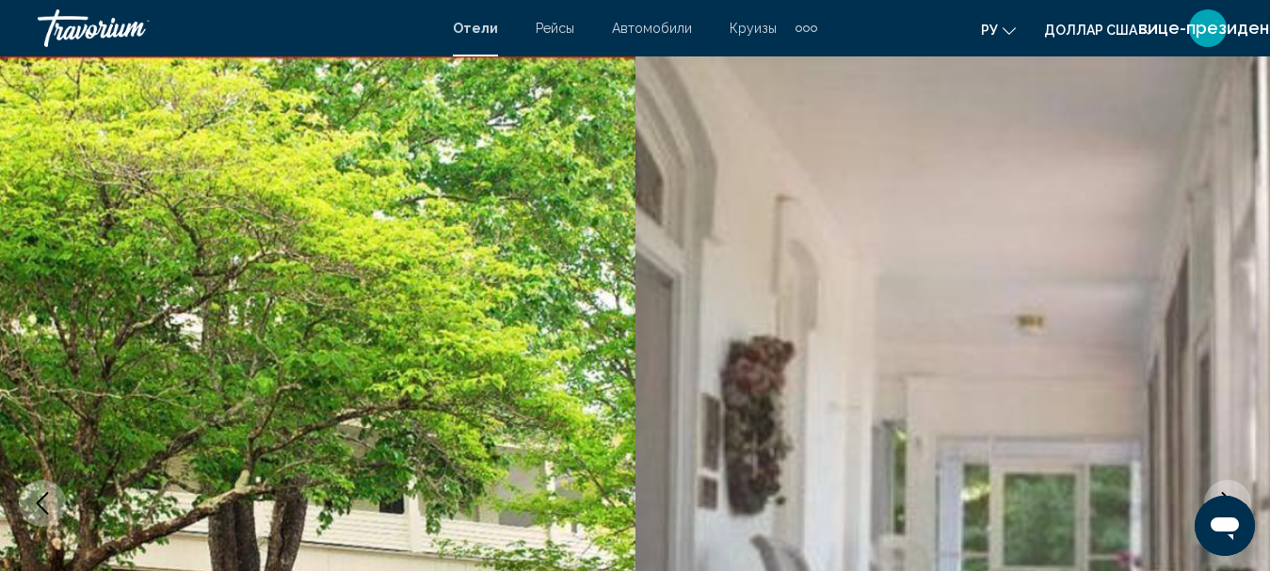
scroll to position [217, 0]
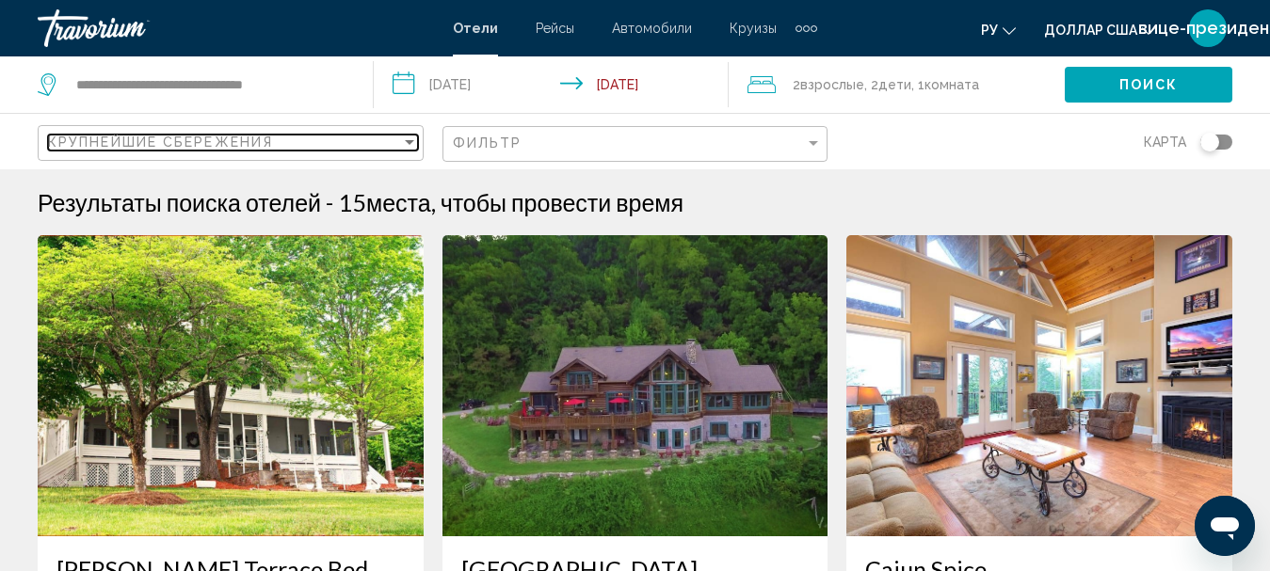
click at [357, 136] on div "Крупнейшие сбережения" at bounding box center [224, 142] width 353 height 15
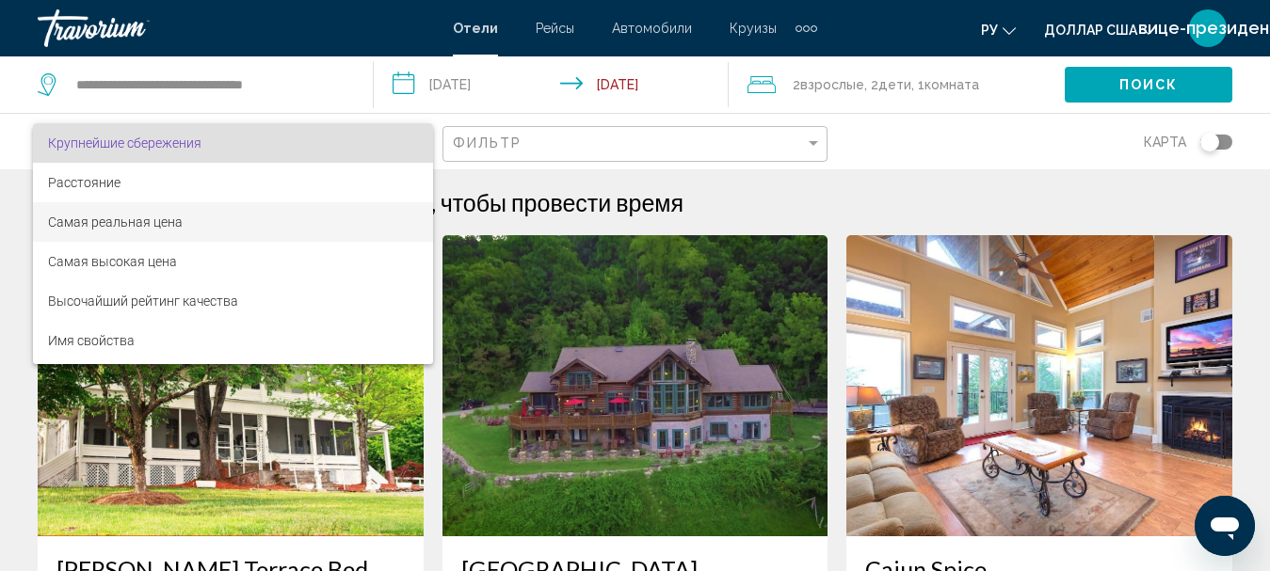
click at [288, 214] on span "Самая реальная цена" at bounding box center [233, 222] width 370 height 40
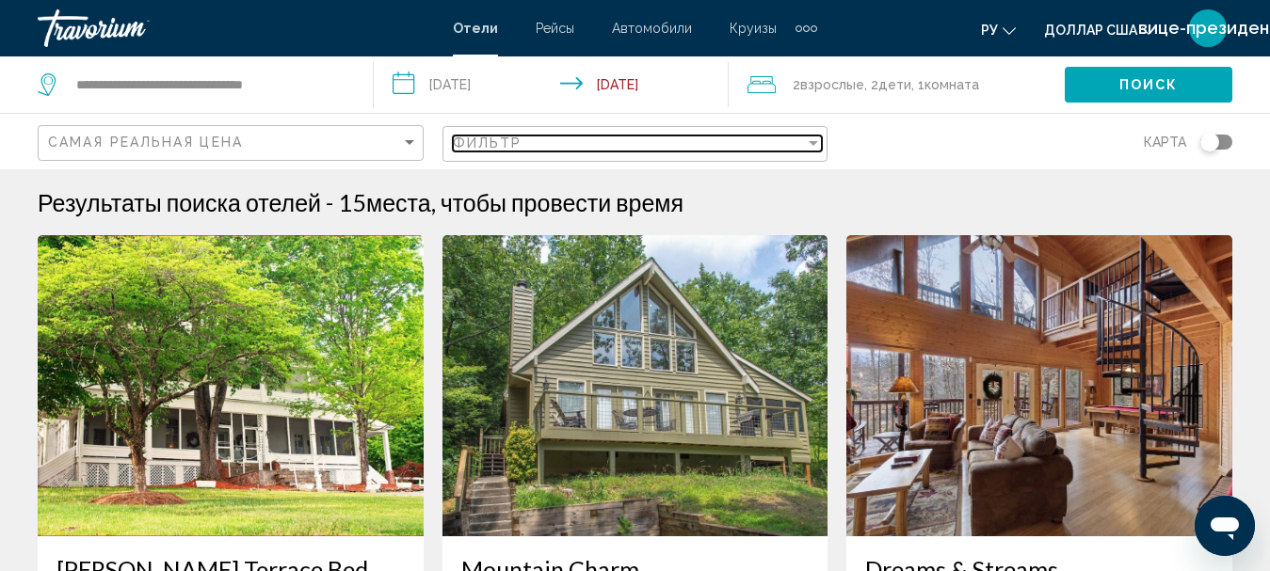
click at [819, 146] on div "Filter" at bounding box center [813, 143] width 17 height 15
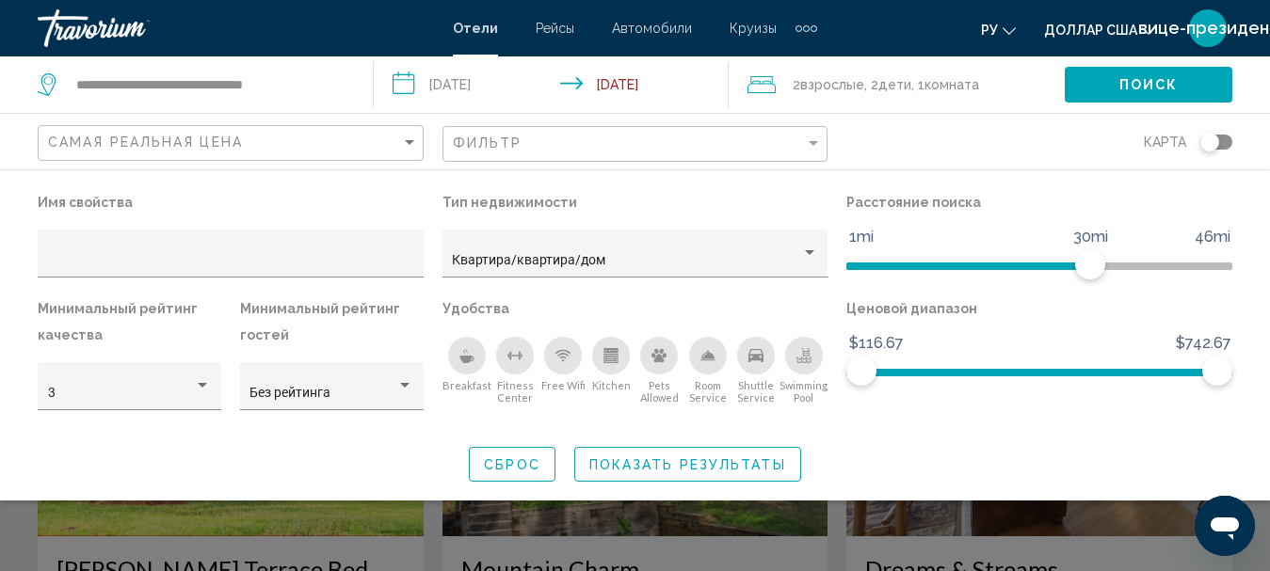
click at [613, 348] on icon "Kitchen" at bounding box center [610, 355] width 15 height 15
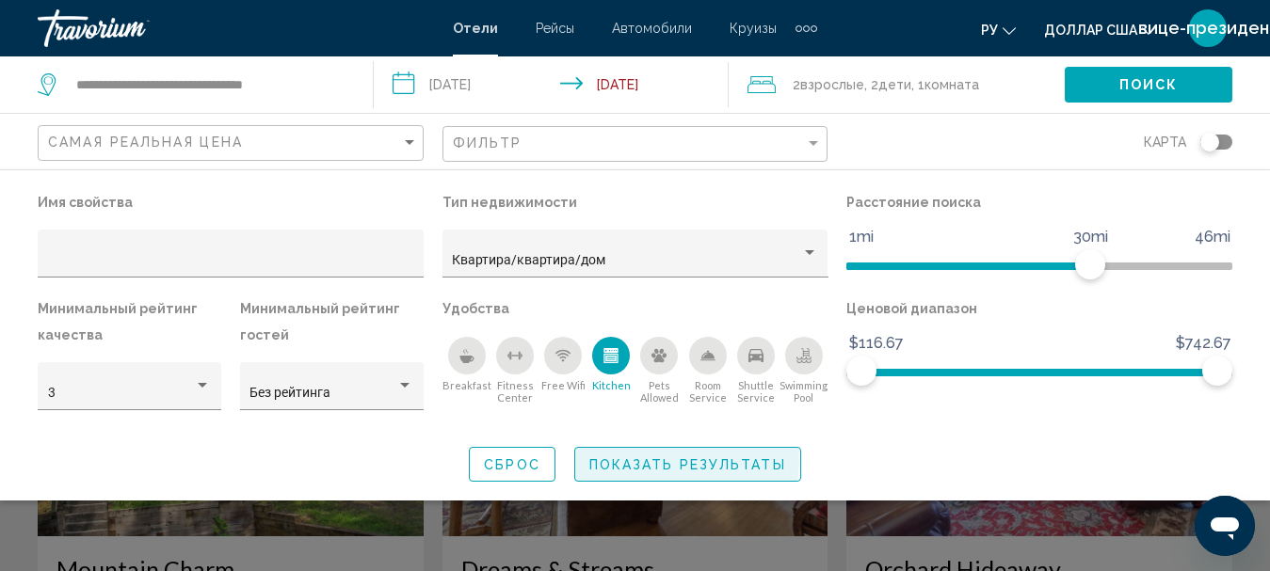
click at [674, 461] on span "Показать результаты" at bounding box center [687, 464] width 197 height 15
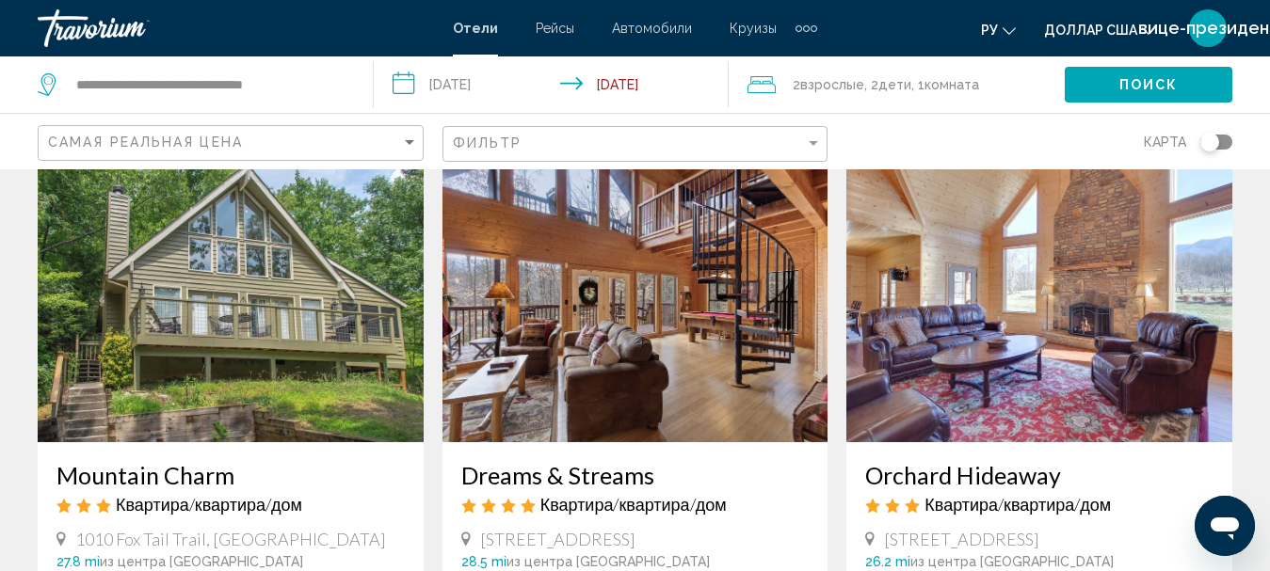
scroll to position [188, 0]
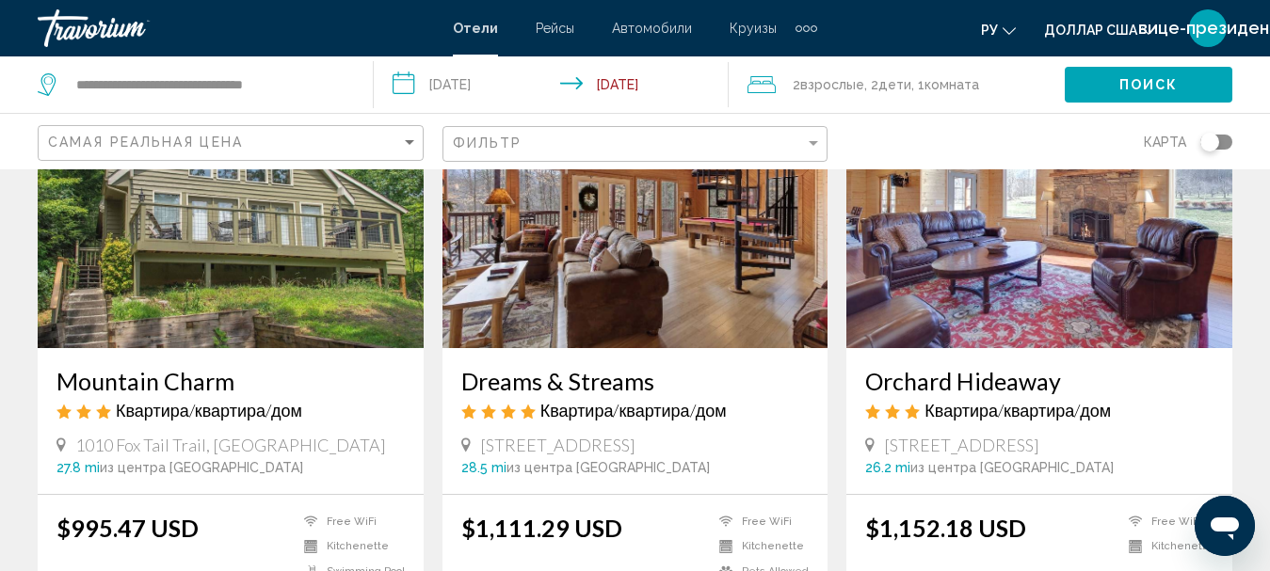
click at [621, 378] on h3 "Dreams & Streams" at bounding box center [635, 381] width 348 height 28
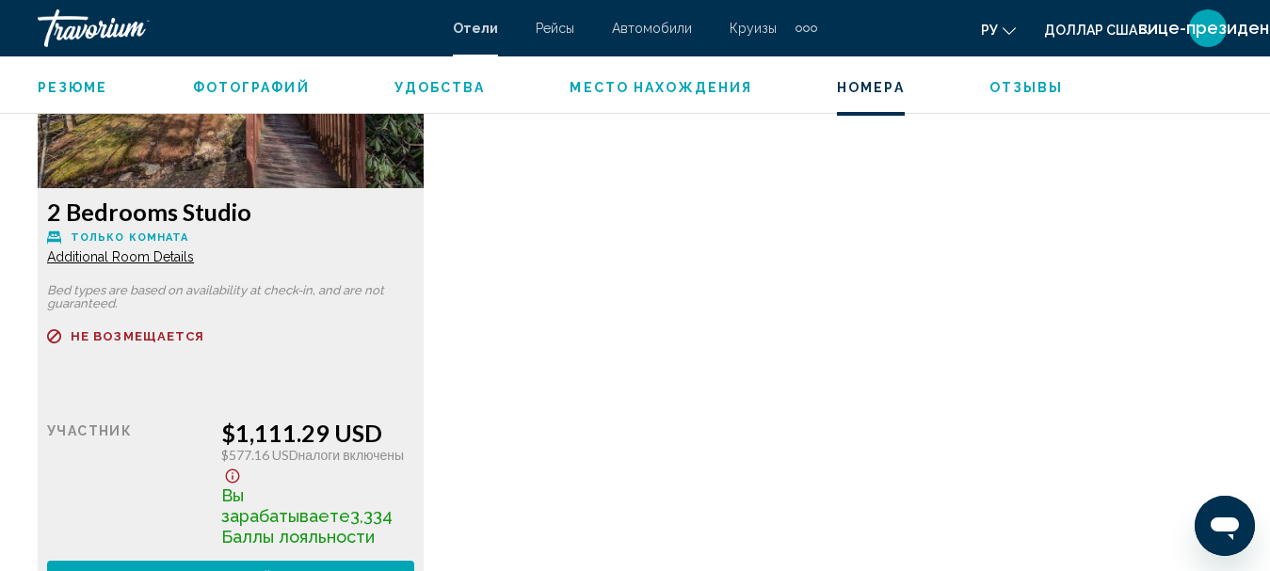
scroll to position [3136, 0]
